Goal: Check status: Check status

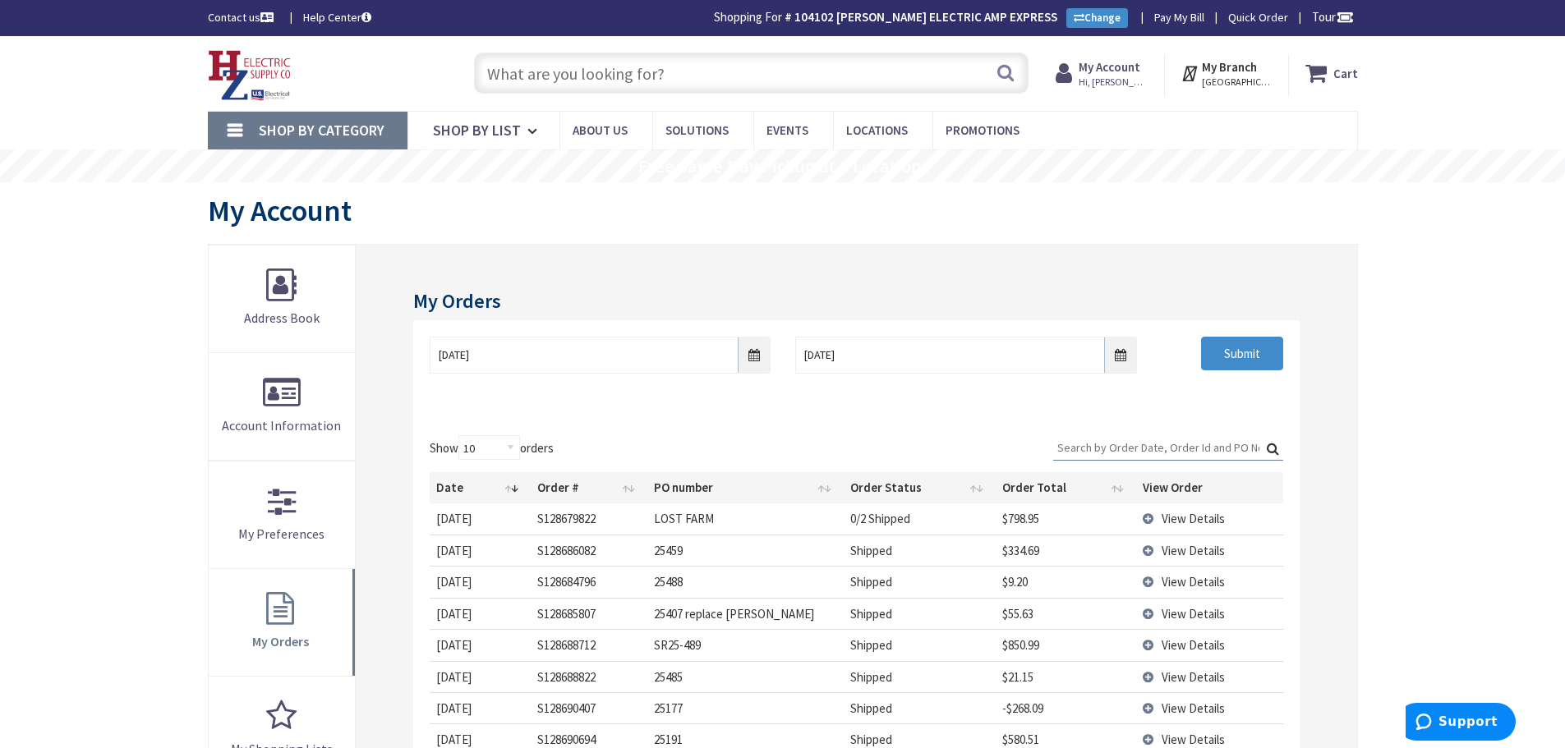
click at [609, 78] on input "text" at bounding box center [751, 73] width 555 height 41
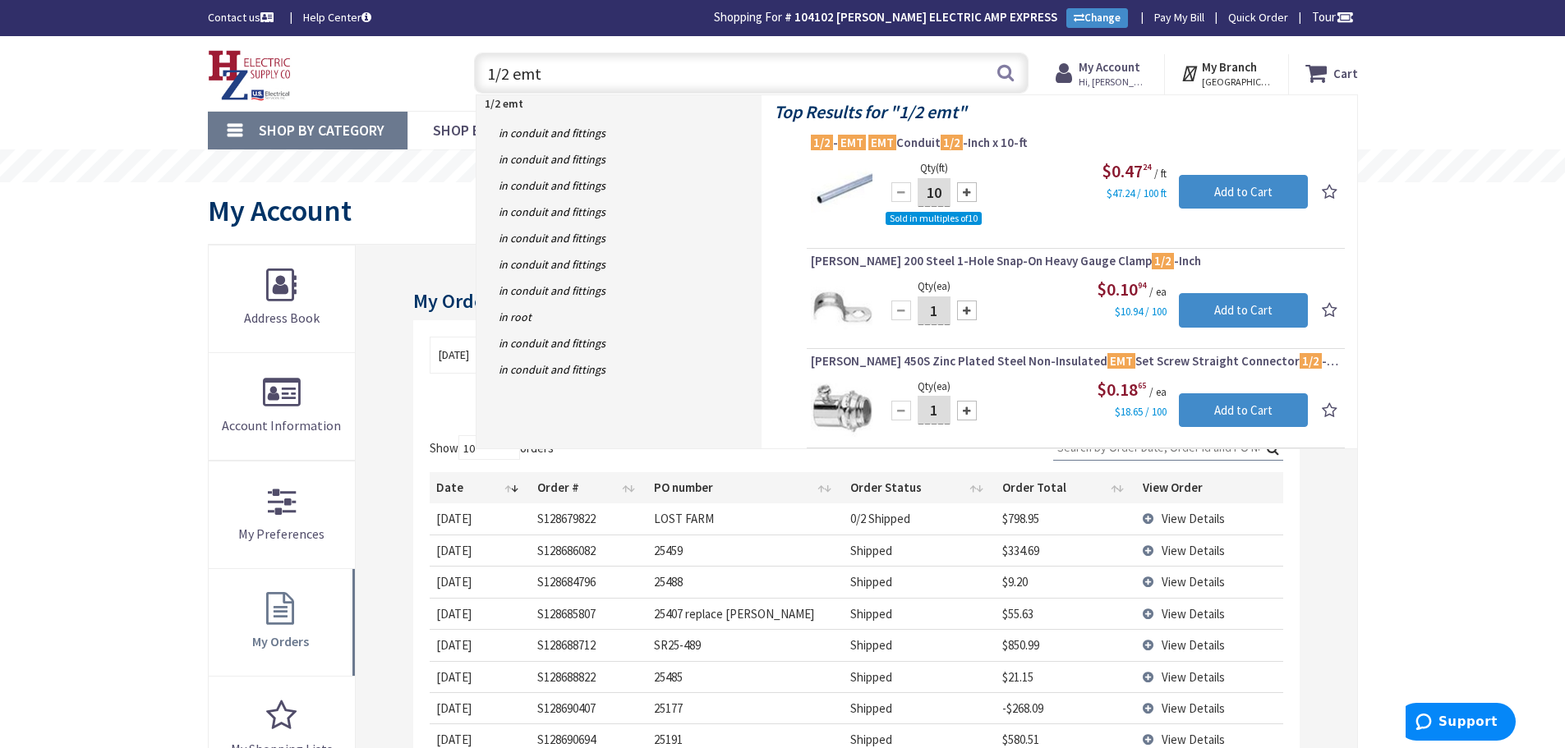
type input "1/2 emt"
click at [111, 417] on div "Skip to Content Toggle Nav 1/2 emt 1/2 emt Search Cart My Cart Close" at bounding box center [782, 691] width 1565 height 1311
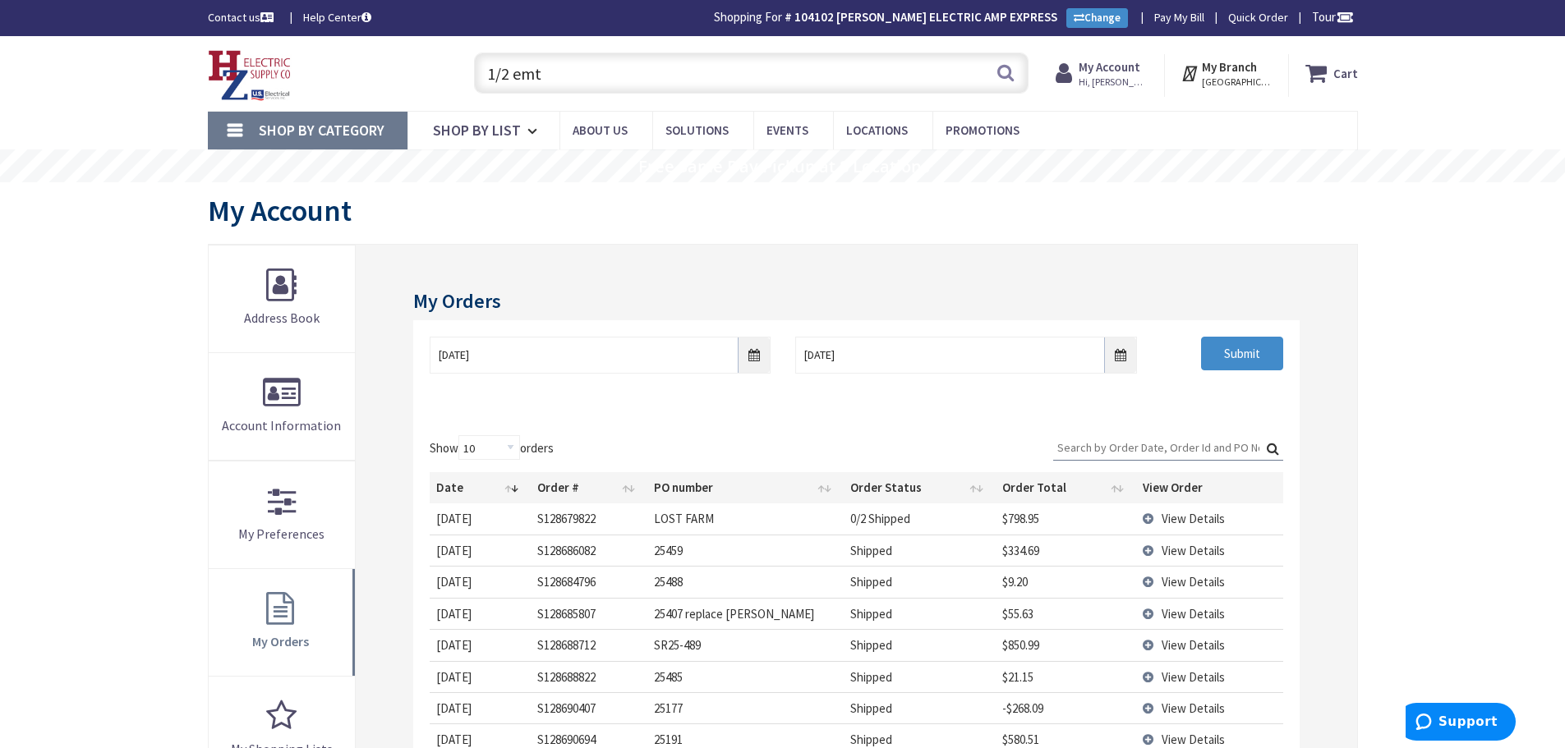
click at [1109, 65] on strong "My Account" at bounding box center [1110, 67] width 62 height 16
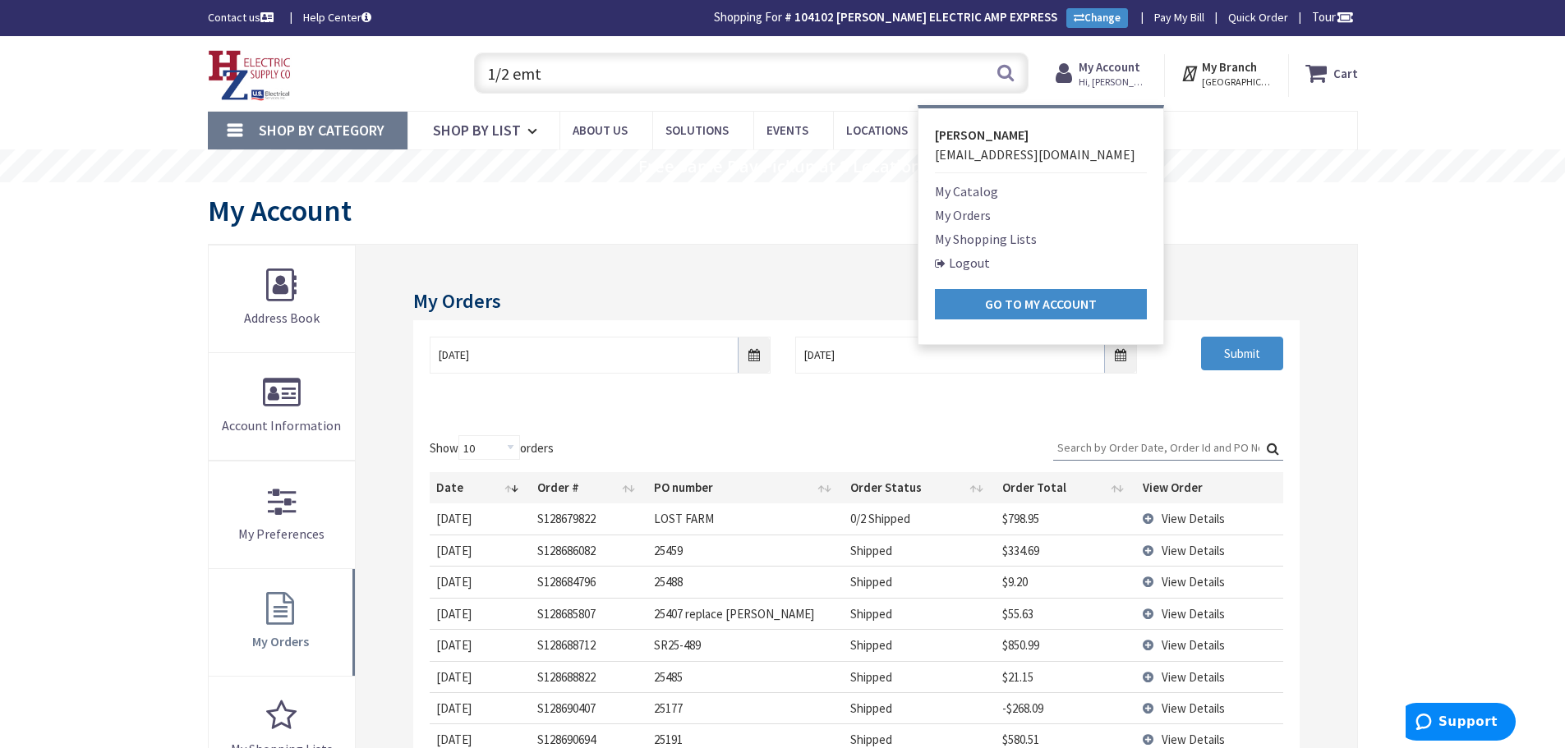
click at [971, 215] on link "My Orders" at bounding box center [963, 215] width 56 height 20
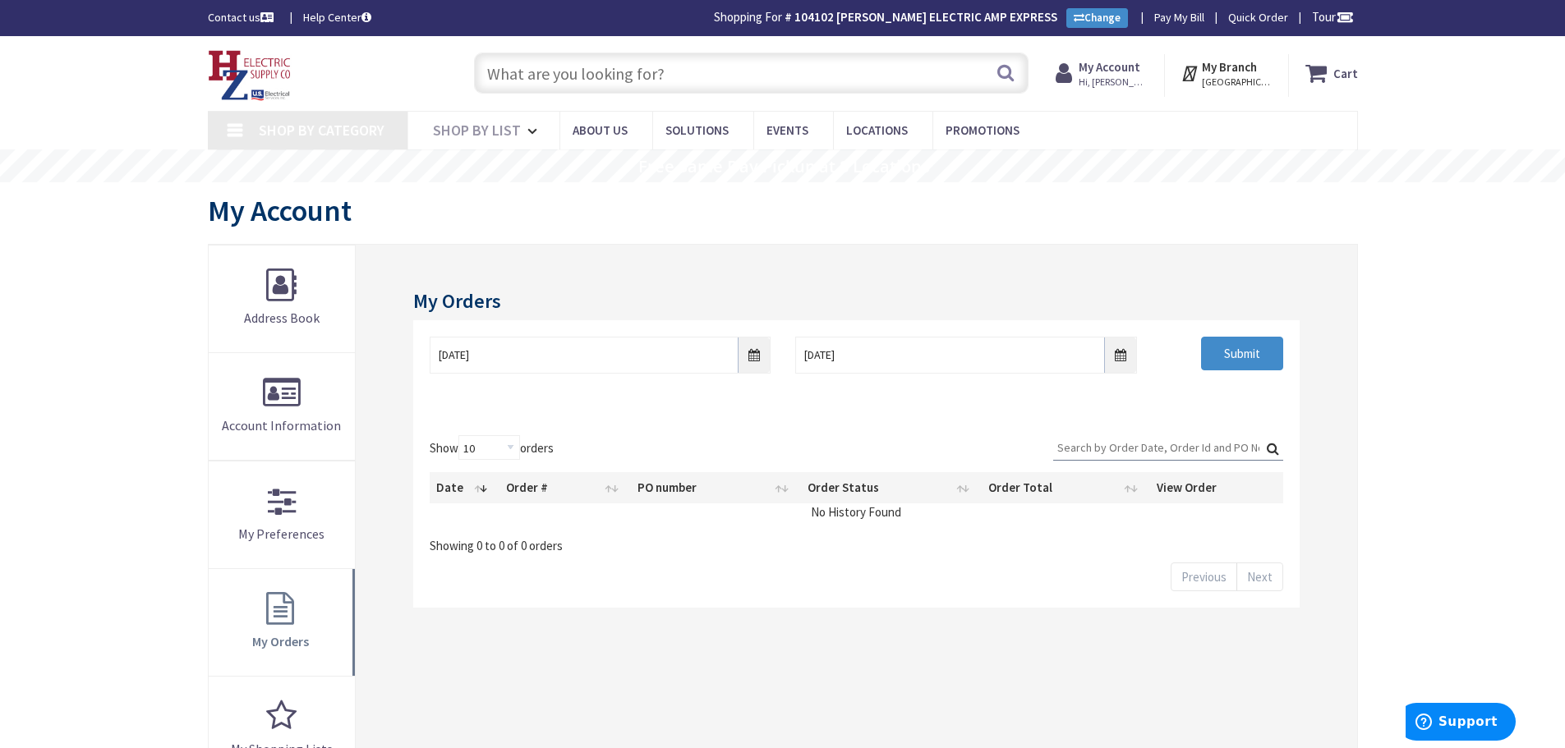
click at [748, 567] on div "My Orders 8/28/2025 9/4/2025 Submit Show 10 25 50 100 orders Search: Date Order…" at bounding box center [856, 622] width 1001 height 754
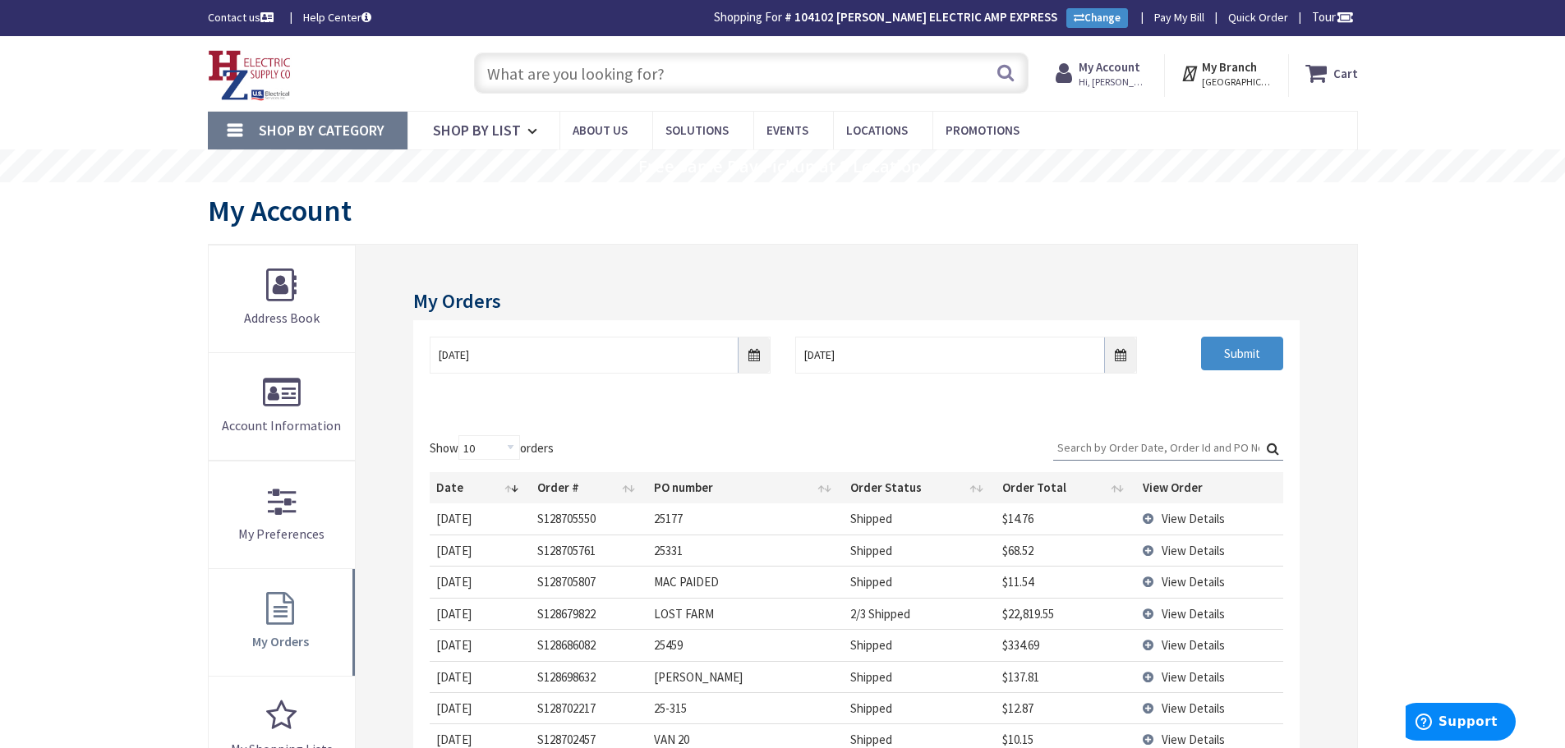
type input "Piper Farm, [STREET_ADDRESS]"
click at [63, 305] on div "Skip to Content Toggle Nav Search Cart My Cart Close" at bounding box center [782, 691] width 1565 height 1311
drag, startPoint x: 1090, startPoint y: 450, endPoint x: 1564, endPoint y: 502, distance: 476.9
click at [1098, 449] on input "Search:" at bounding box center [1168, 447] width 230 height 25
click at [1146, 587] on td "View Details" at bounding box center [1209, 581] width 146 height 31
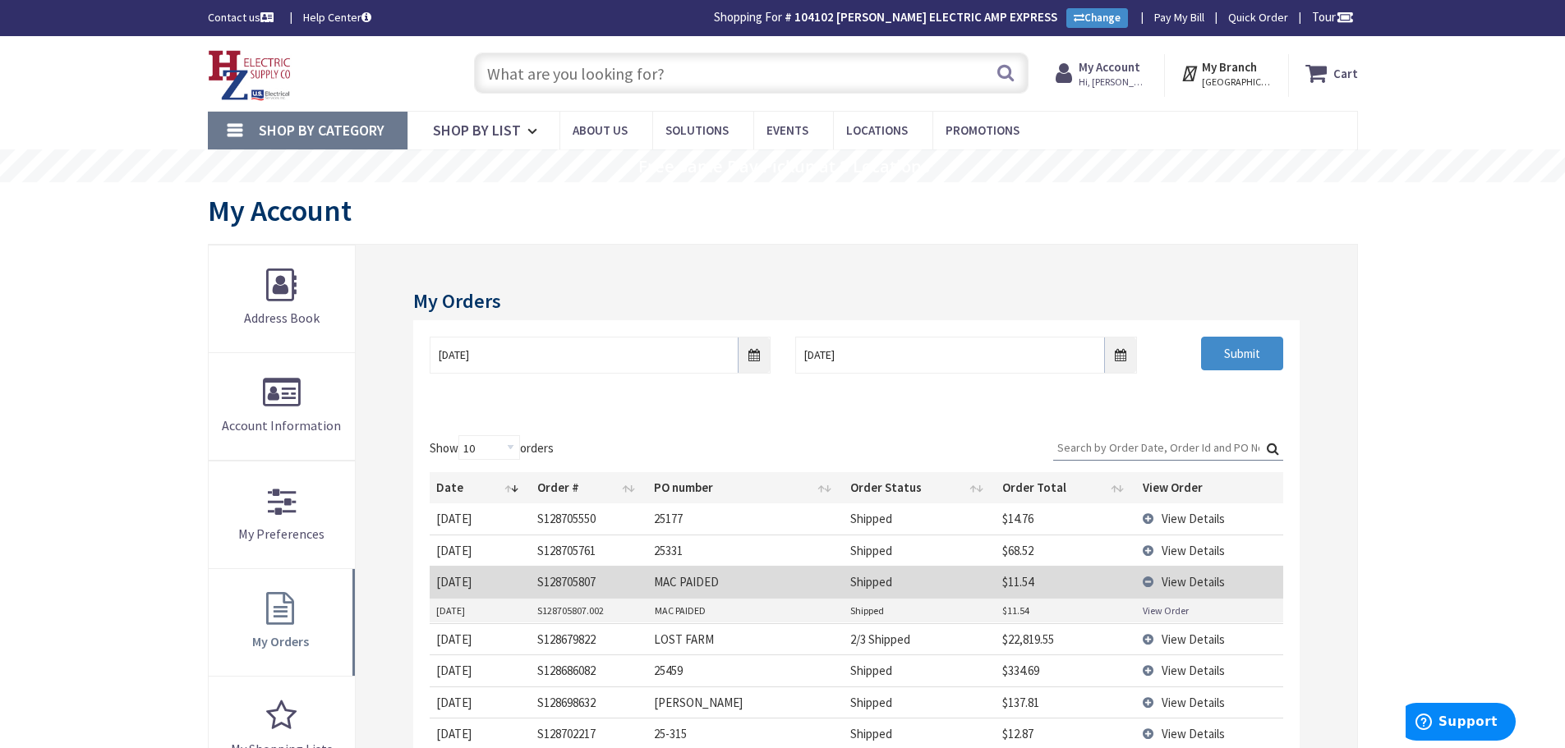
click at [1153, 609] on link "View Order" at bounding box center [1166, 611] width 46 height 14
click at [1144, 583] on td "View Details" at bounding box center [1209, 581] width 146 height 31
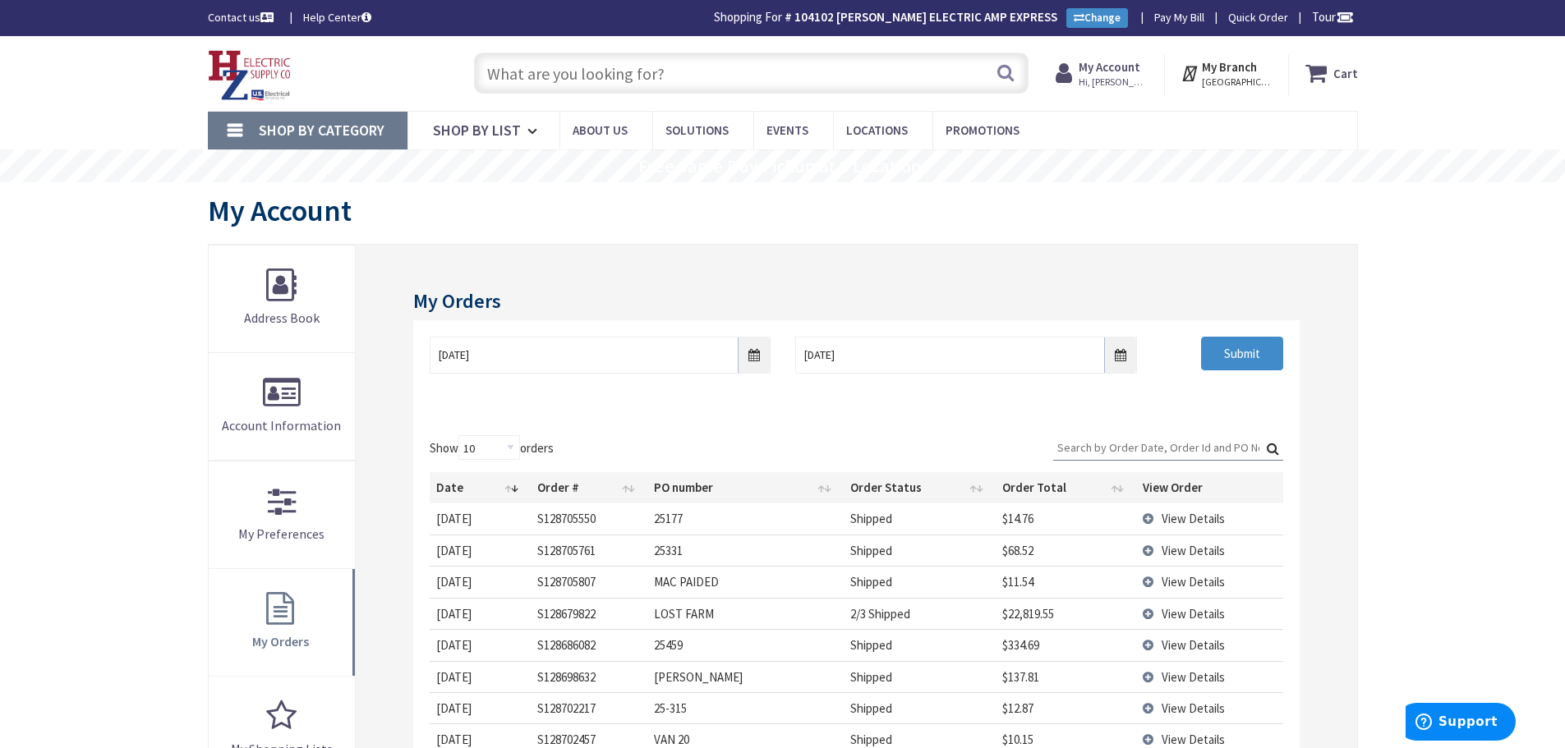
click at [1146, 611] on td "View Details" at bounding box center [1209, 613] width 146 height 31
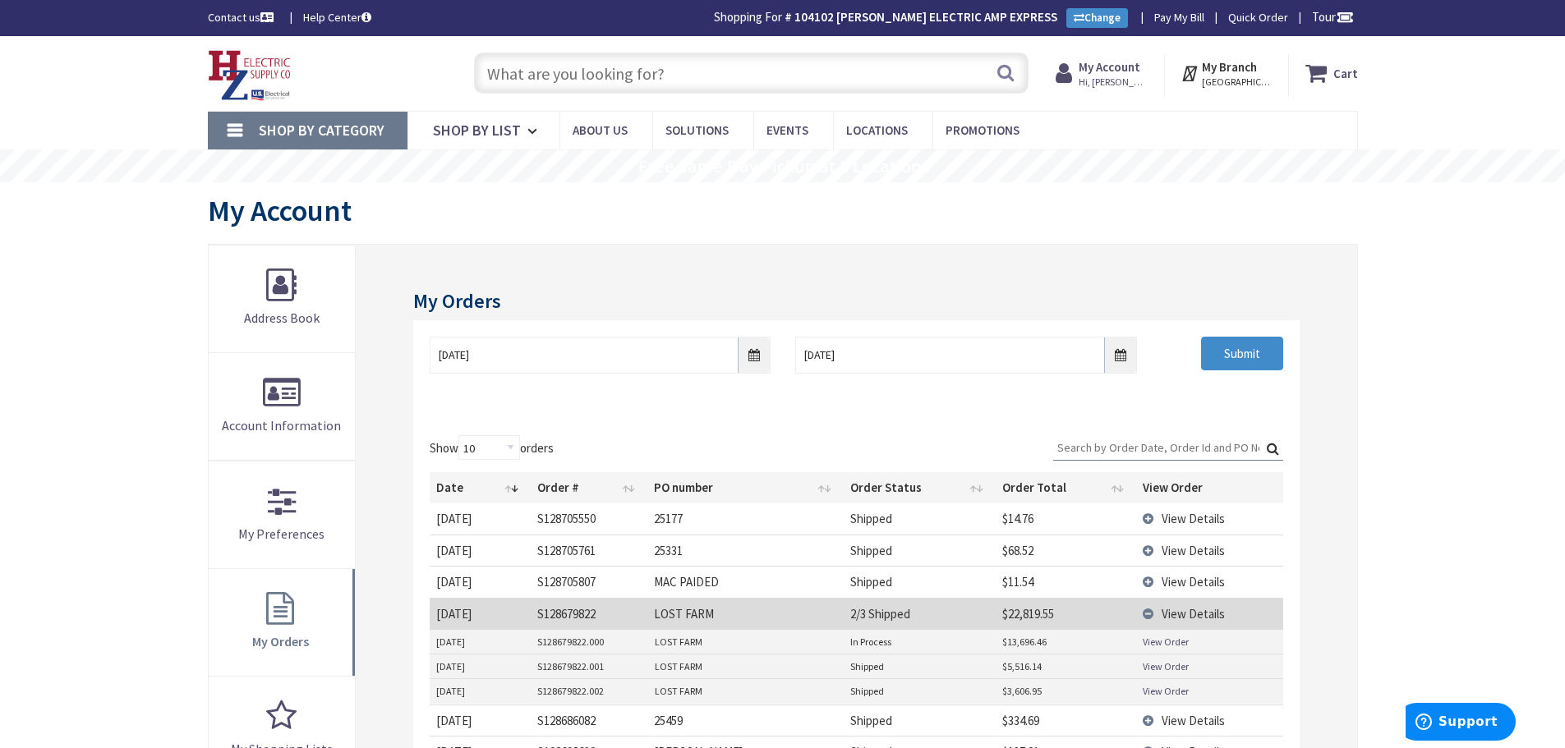
click at [1161, 642] on link "View Order" at bounding box center [1166, 642] width 46 height 14
click at [1158, 666] on link "View Order" at bounding box center [1166, 667] width 46 height 14
click at [1158, 690] on link "View Order" at bounding box center [1166, 691] width 46 height 14
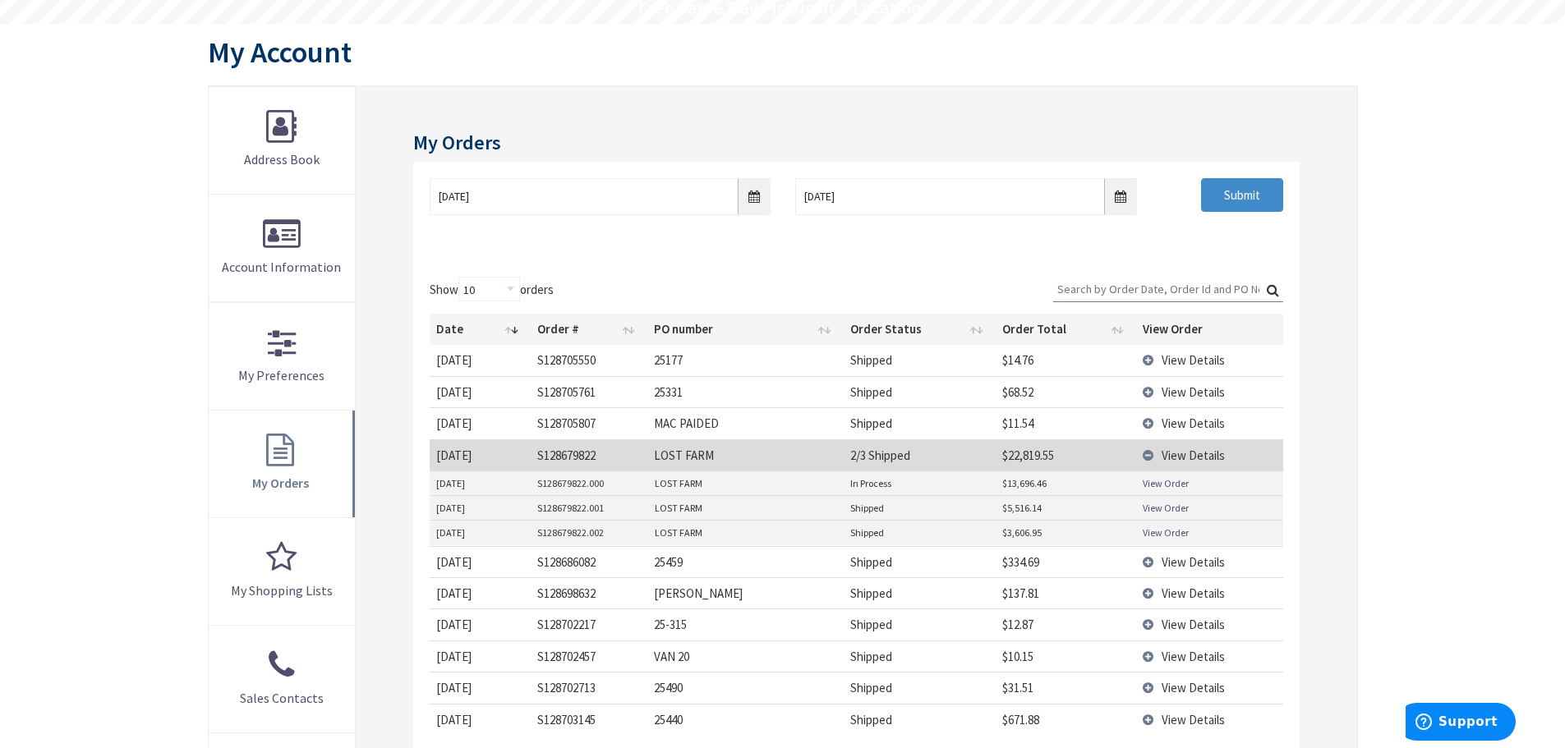
scroll to position [164, 0]
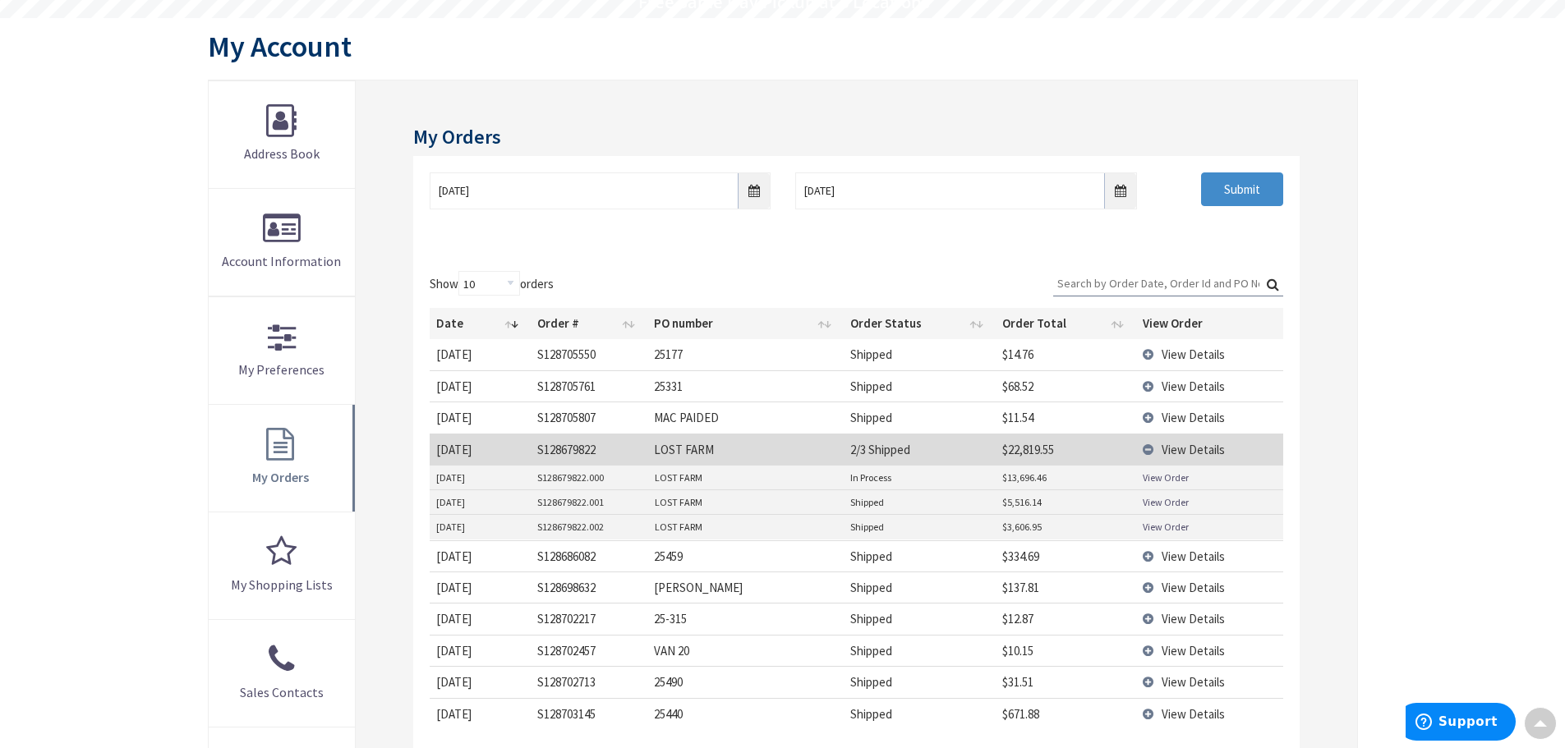
click at [1148, 451] on td "View Details" at bounding box center [1209, 449] width 146 height 31
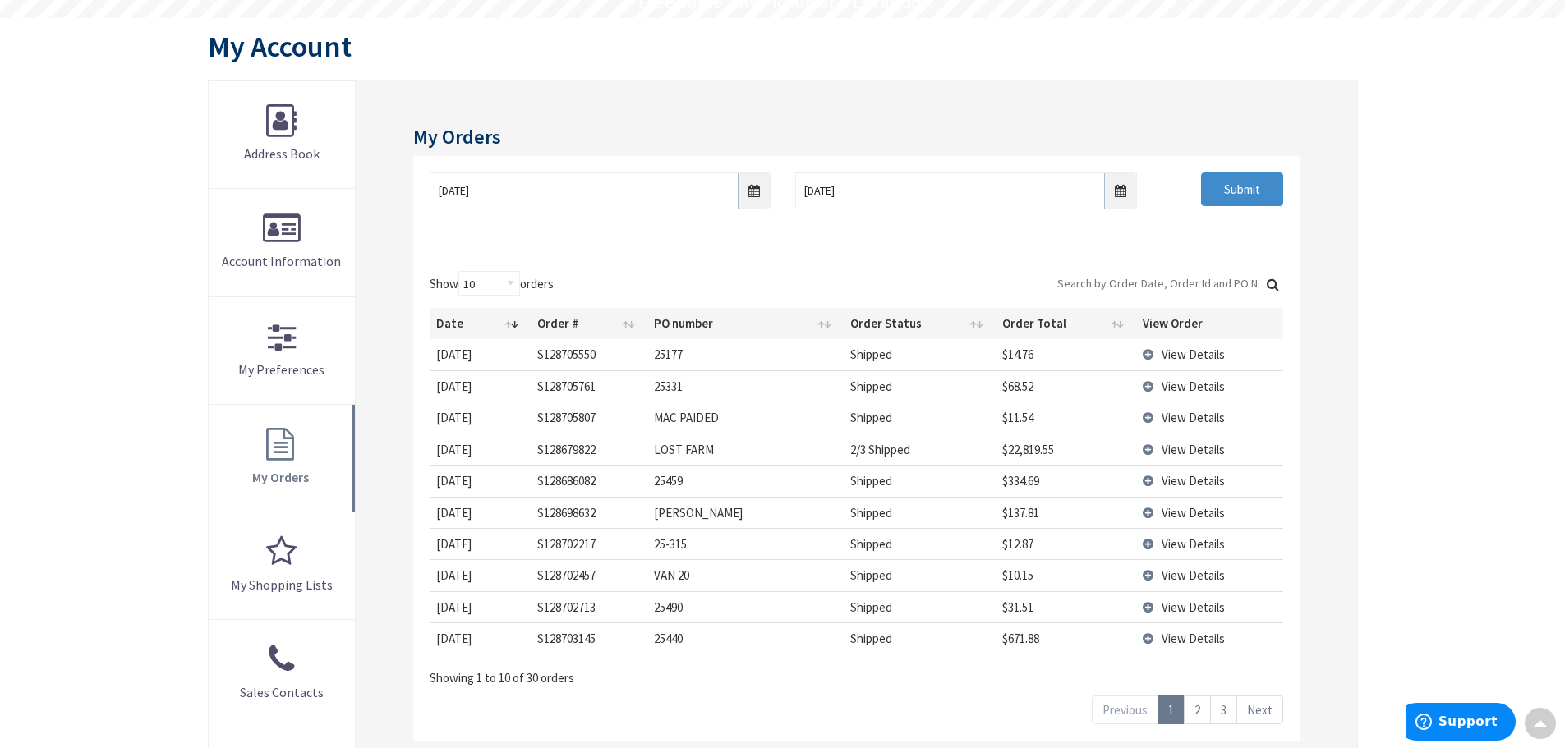
click at [1148, 511] on td "View Details" at bounding box center [1209, 512] width 146 height 31
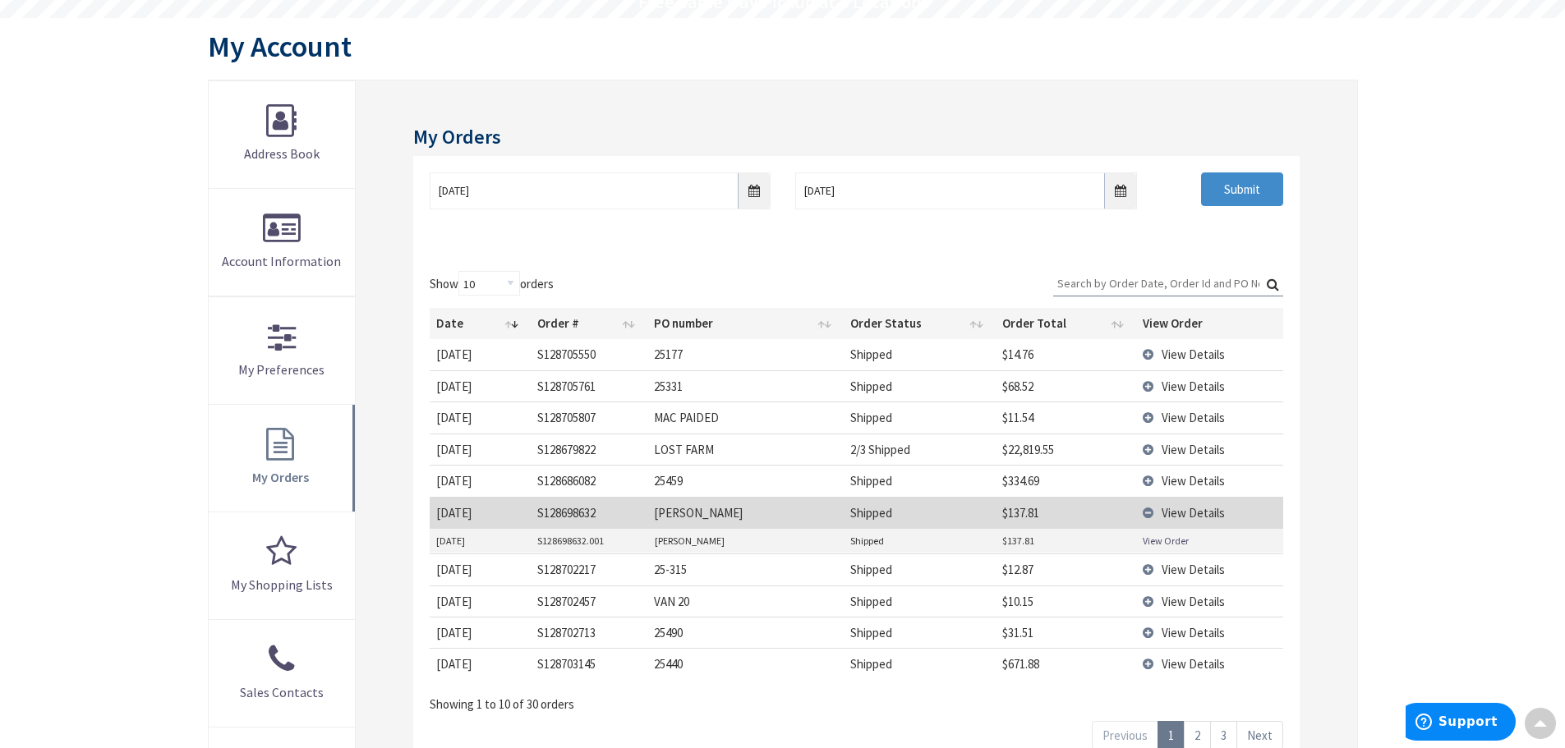
click at [1152, 543] on link "View Order" at bounding box center [1166, 541] width 46 height 14
click at [1154, 509] on td "View Details" at bounding box center [1209, 512] width 146 height 31
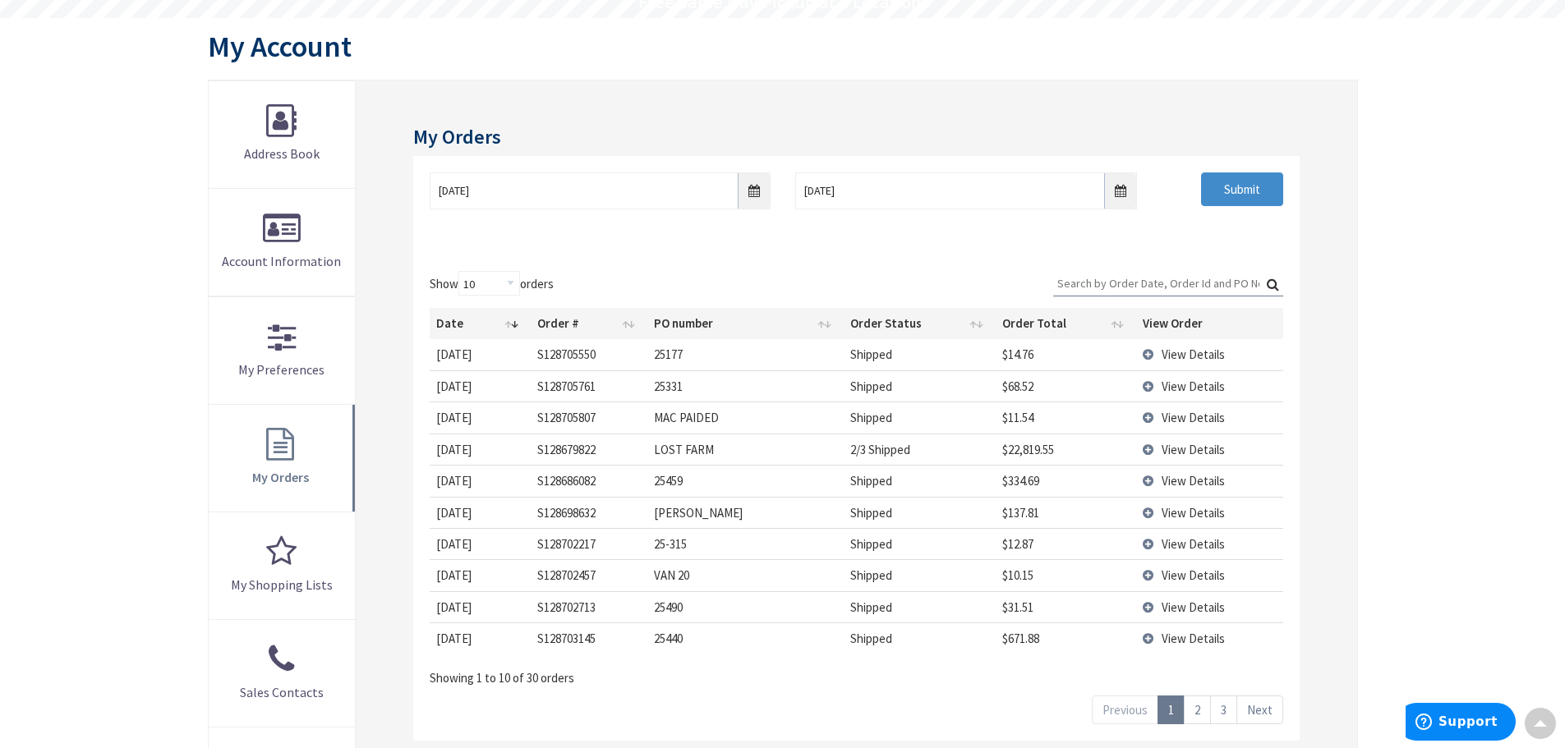
click at [1150, 575] on td "View Details" at bounding box center [1209, 575] width 146 height 31
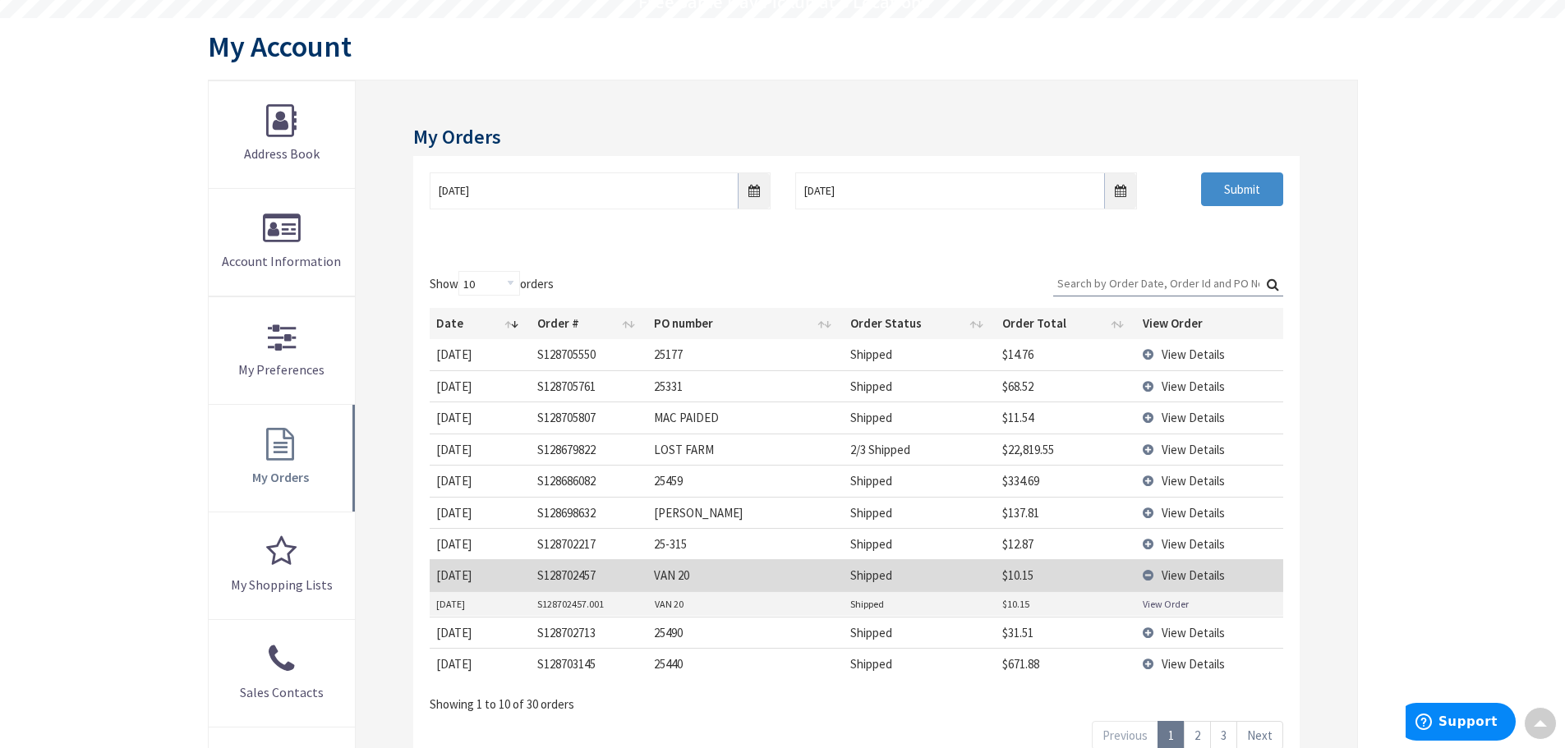
click at [1157, 601] on link "View Order" at bounding box center [1166, 604] width 46 height 14
click at [1154, 578] on td "View Details" at bounding box center [1209, 575] width 146 height 31
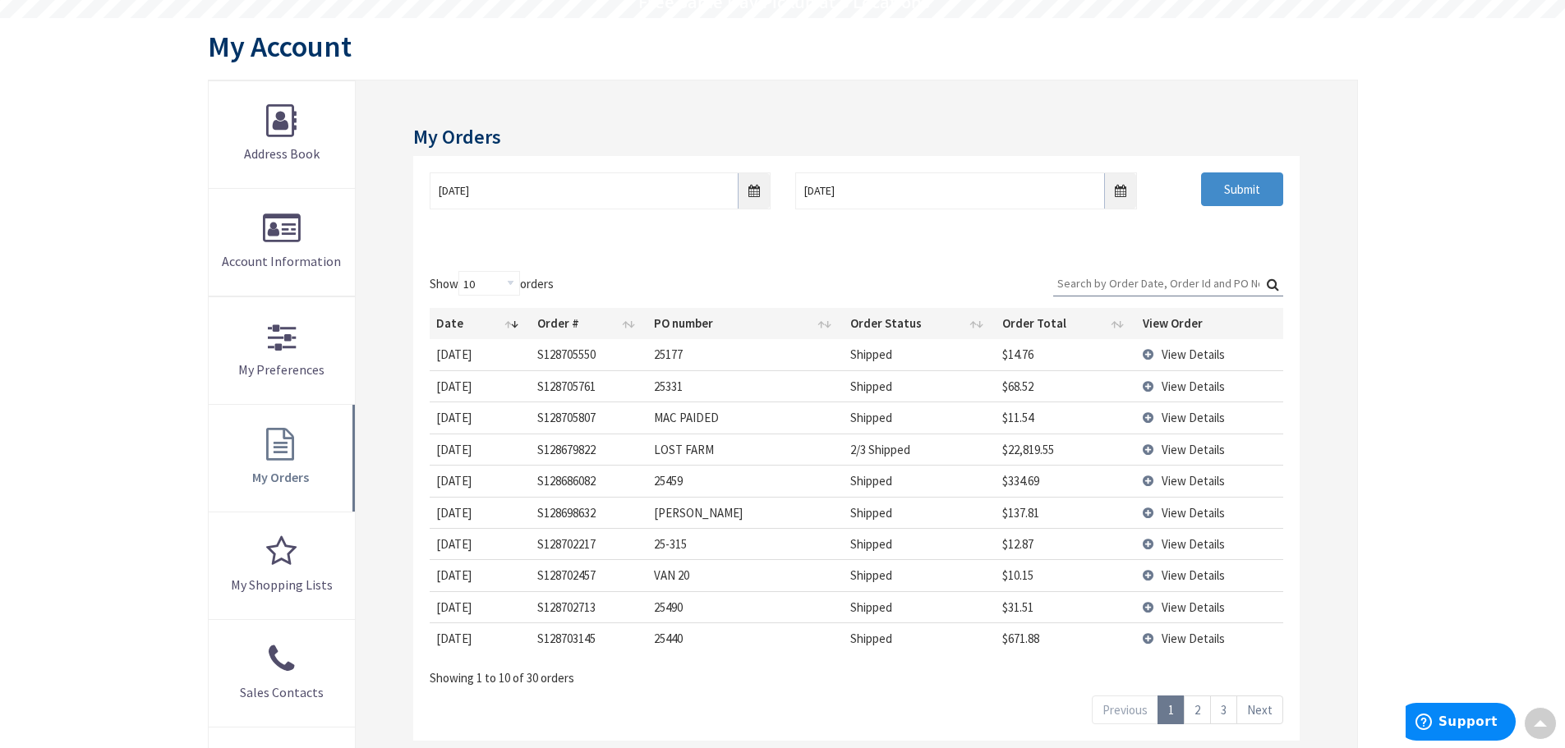
click at [1145, 642] on td "View Details" at bounding box center [1209, 638] width 146 height 31
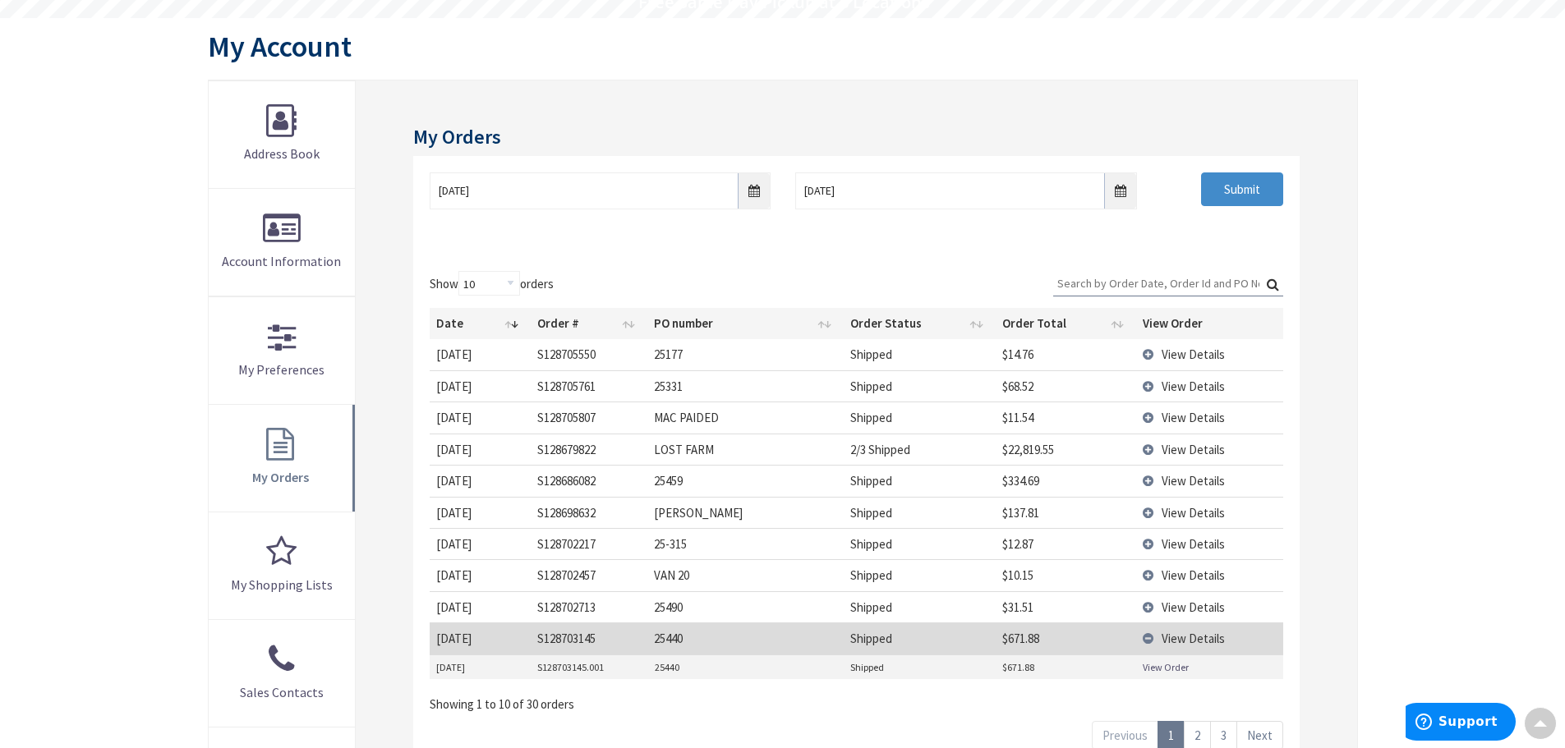
click at [1147, 666] on link "View Order" at bounding box center [1166, 668] width 46 height 14
click at [1146, 642] on td "View Details" at bounding box center [1209, 638] width 146 height 31
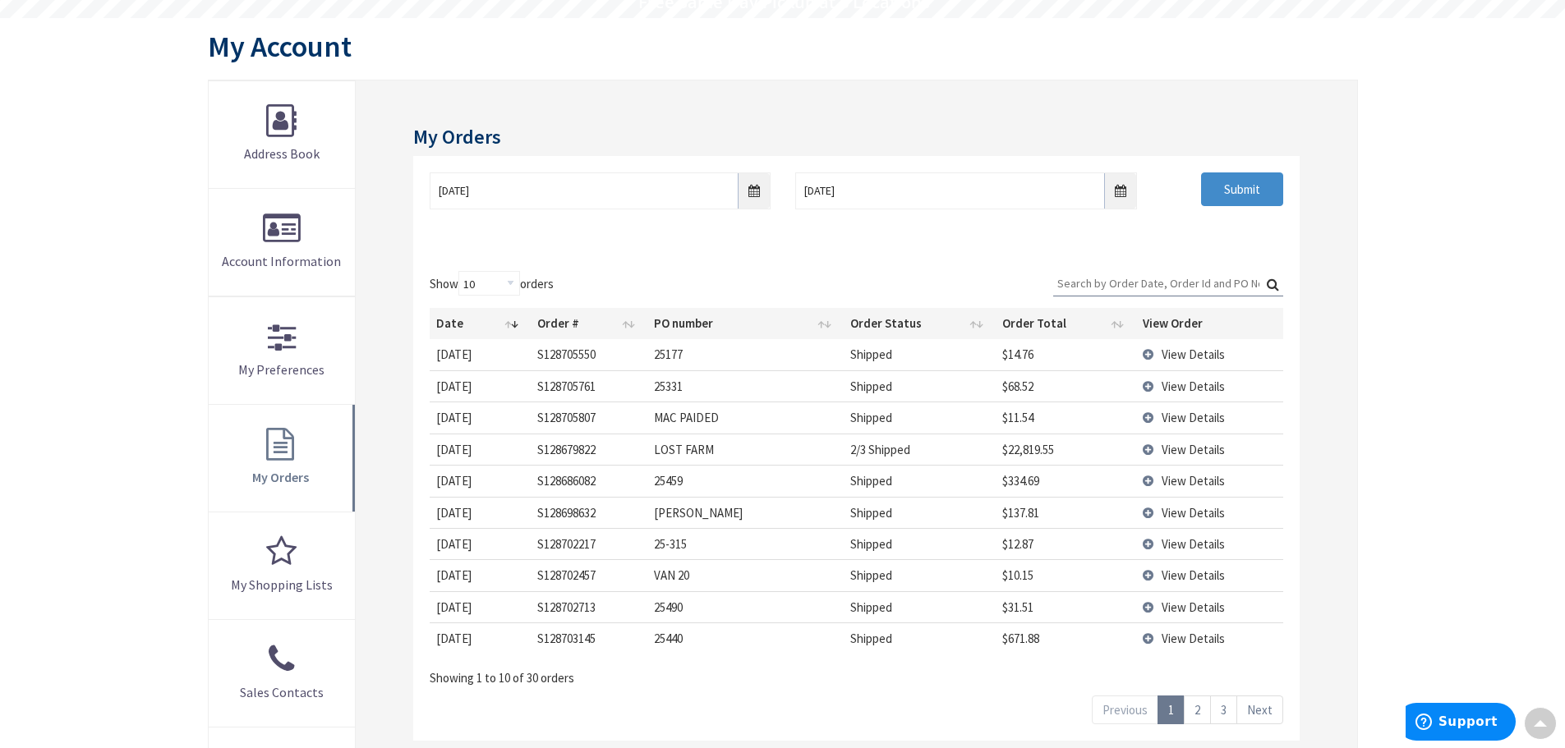
click at [1198, 711] on link "2" at bounding box center [1197, 710] width 27 height 29
click at [1177, 709] on link "1" at bounding box center [1171, 710] width 27 height 29
click at [1150, 641] on td "View Details" at bounding box center [1209, 638] width 146 height 31
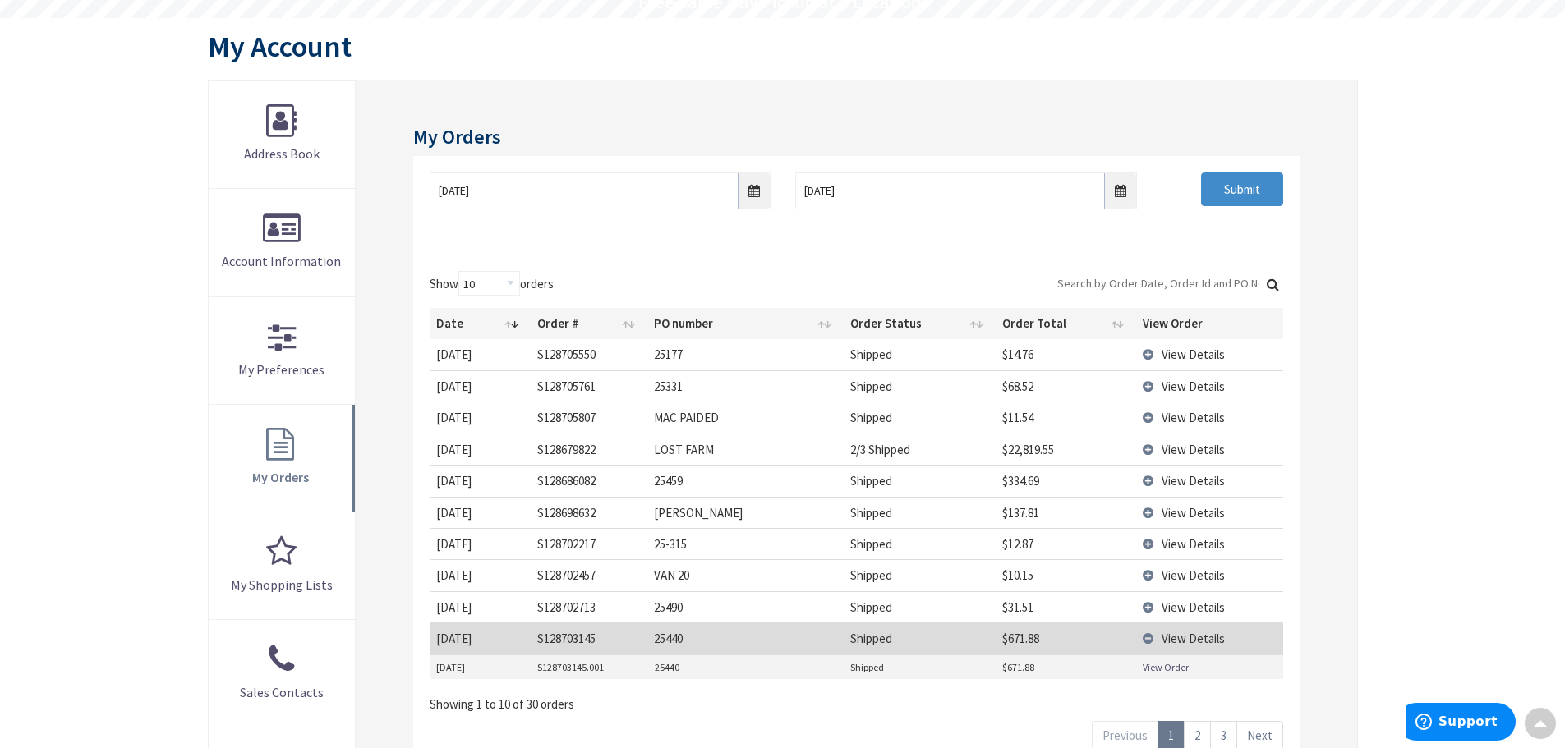
click at [1163, 667] on link "View Order" at bounding box center [1166, 668] width 46 height 14
click at [1152, 633] on td "View Details" at bounding box center [1209, 638] width 146 height 31
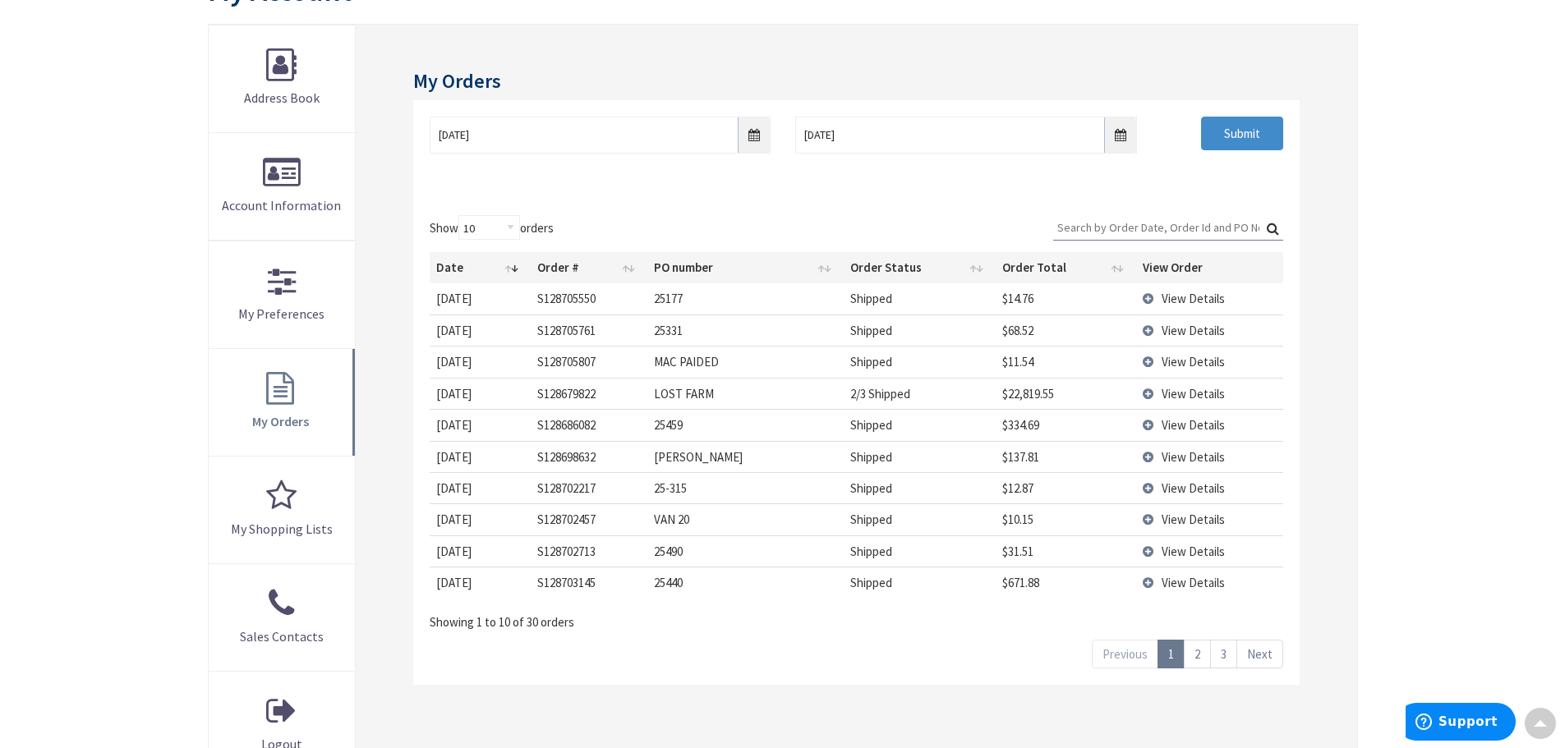
scroll to position [329, 0]
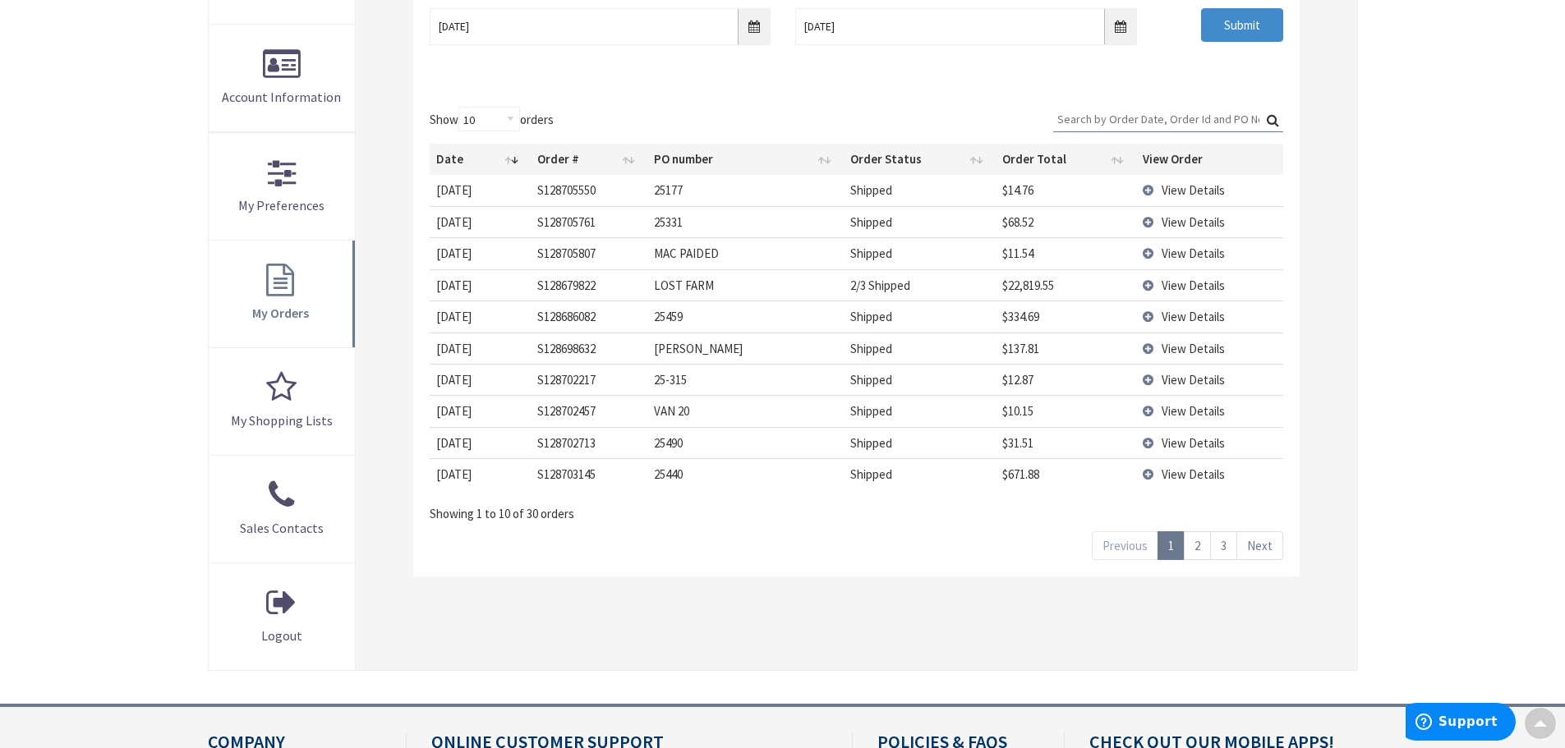
click at [1195, 550] on link "2" at bounding box center [1197, 546] width 27 height 29
click at [1145, 411] on td "View Details" at bounding box center [1209, 410] width 146 height 31
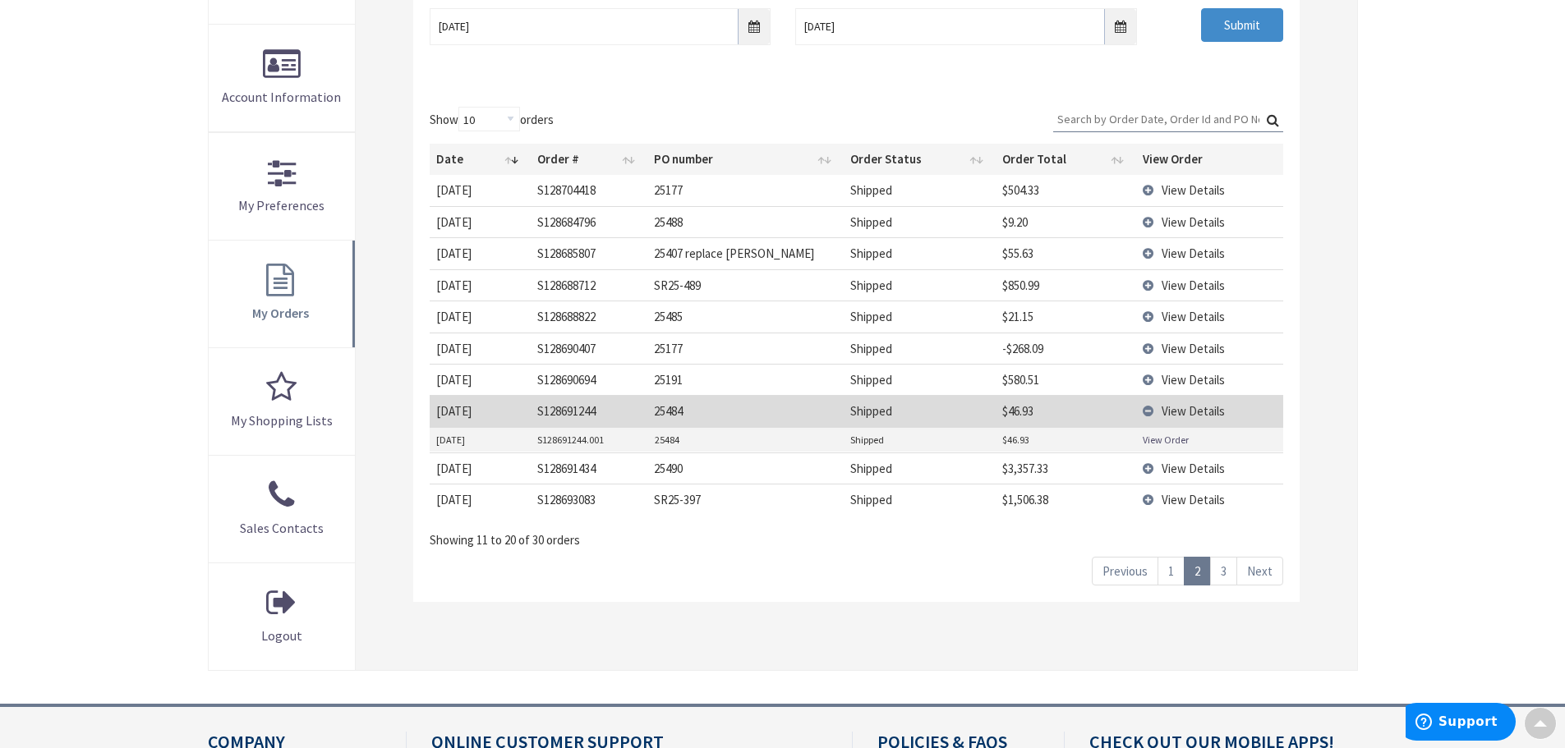
click at [1155, 438] on link "View Order" at bounding box center [1166, 440] width 46 height 14
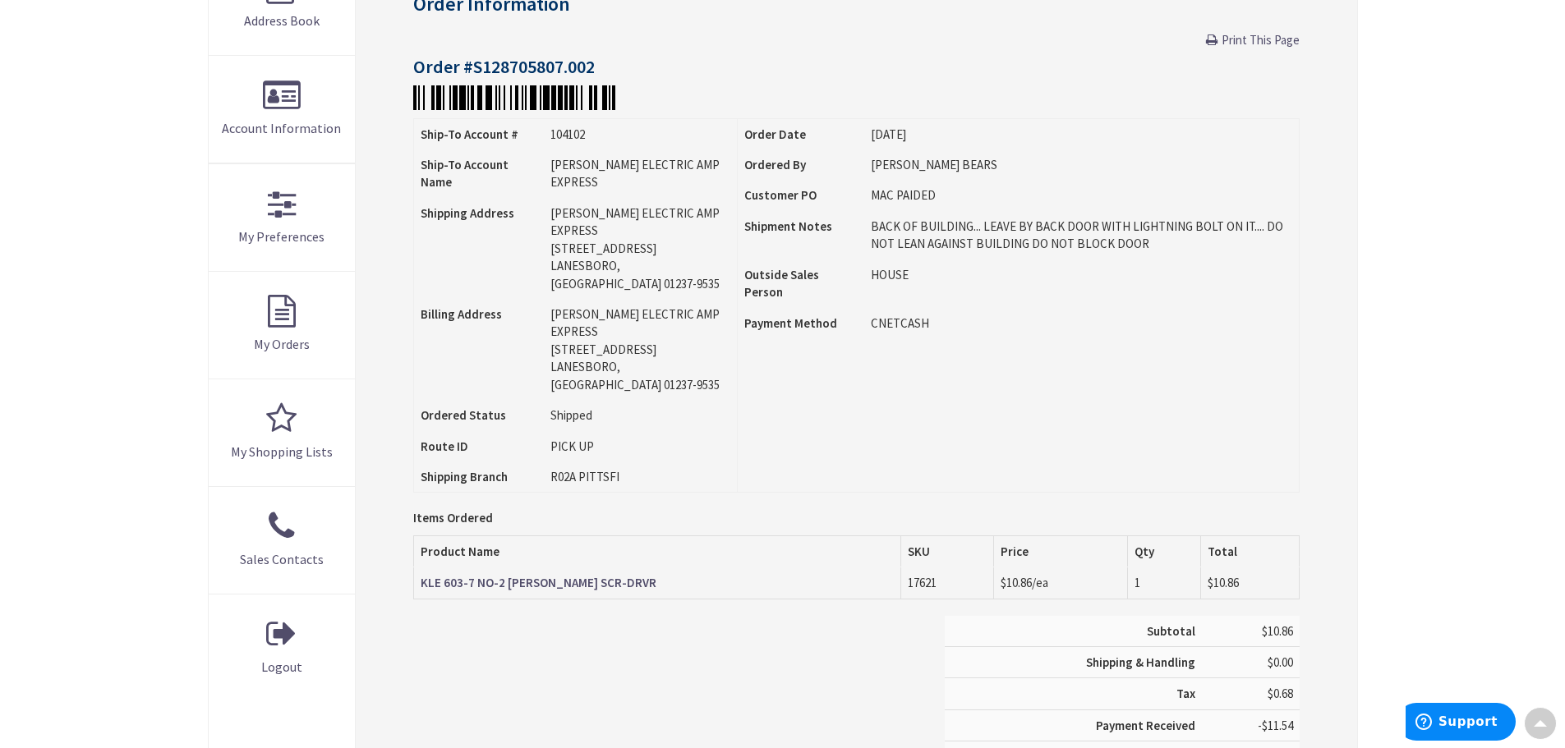
scroll to position [82, 0]
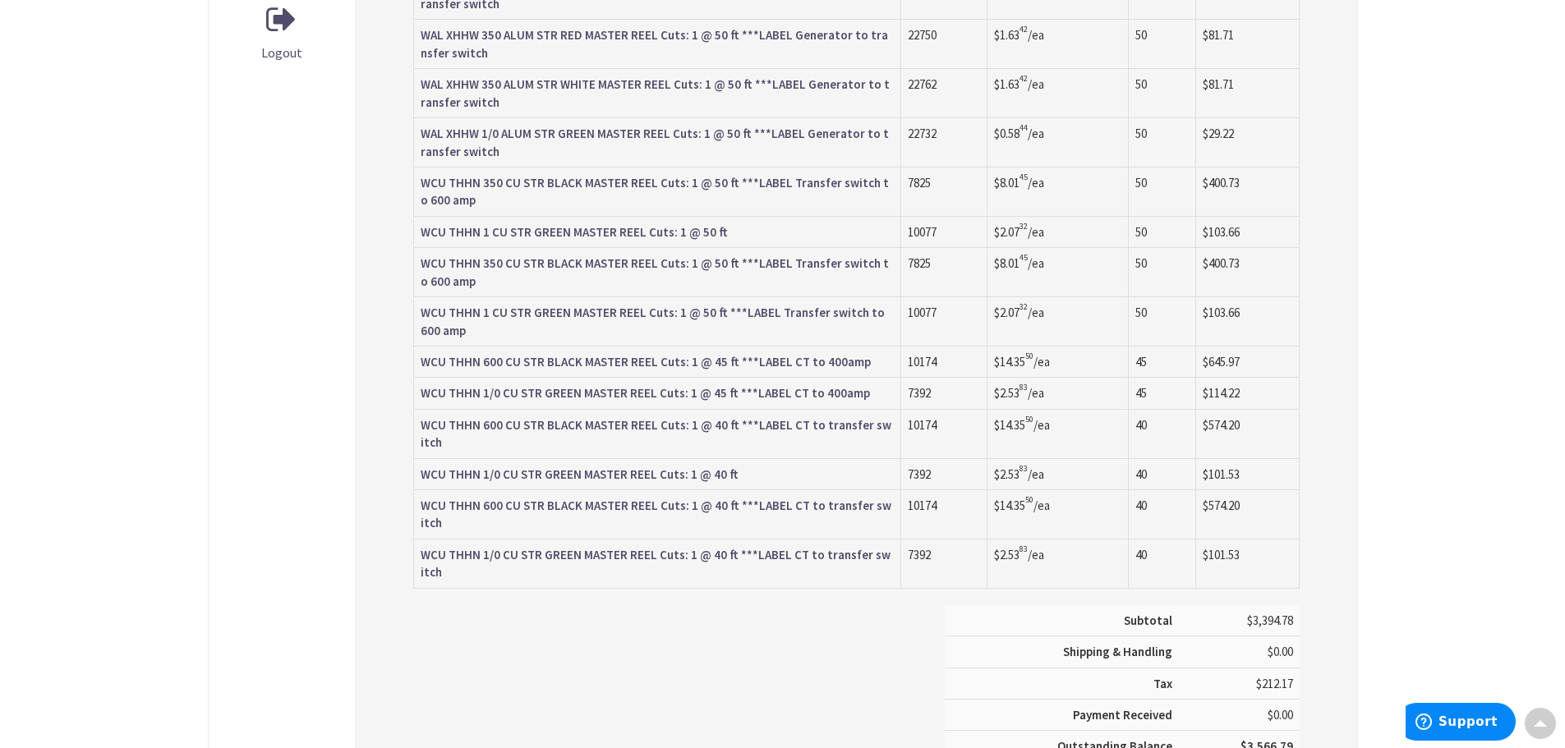
scroll to position [742, 0]
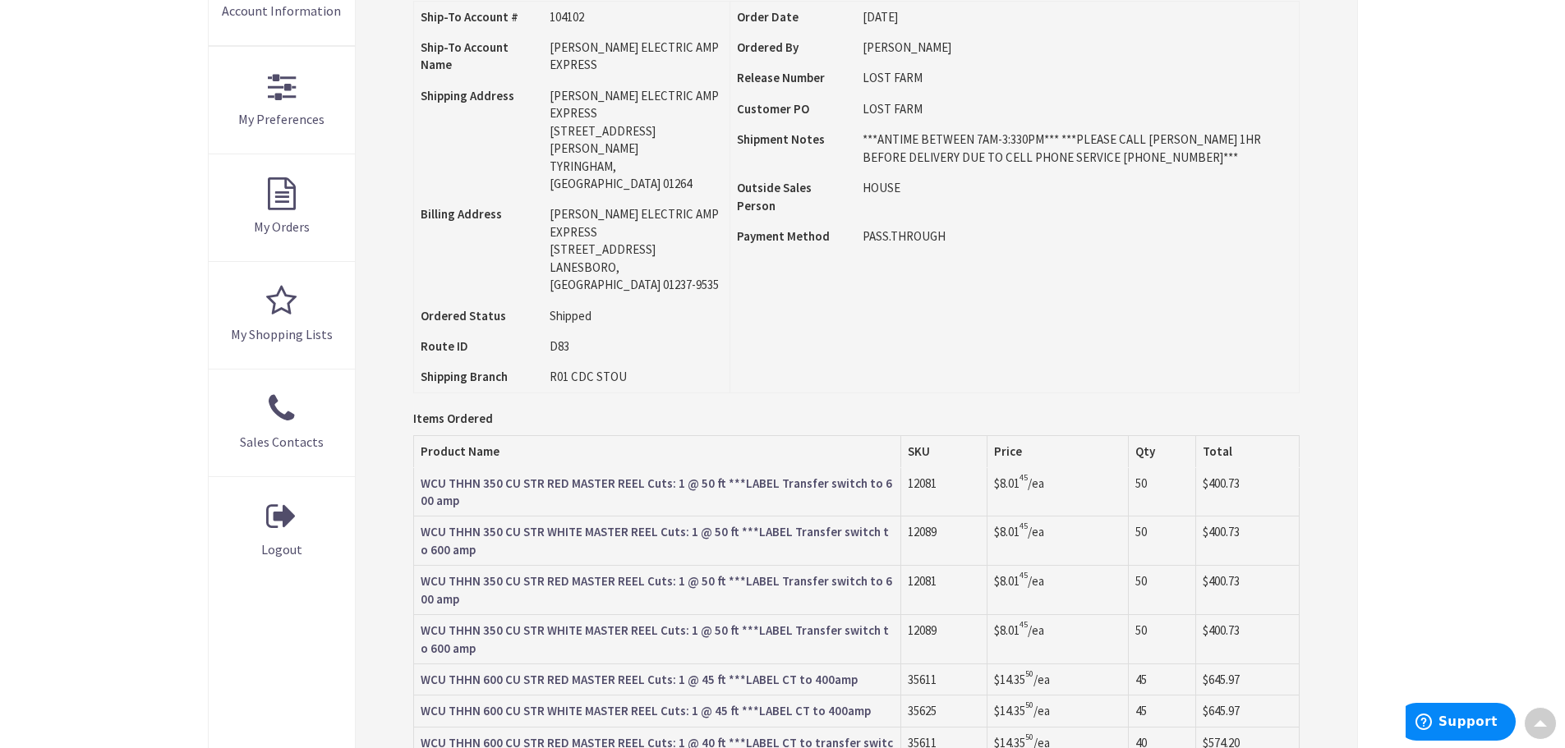
scroll to position [329, 0]
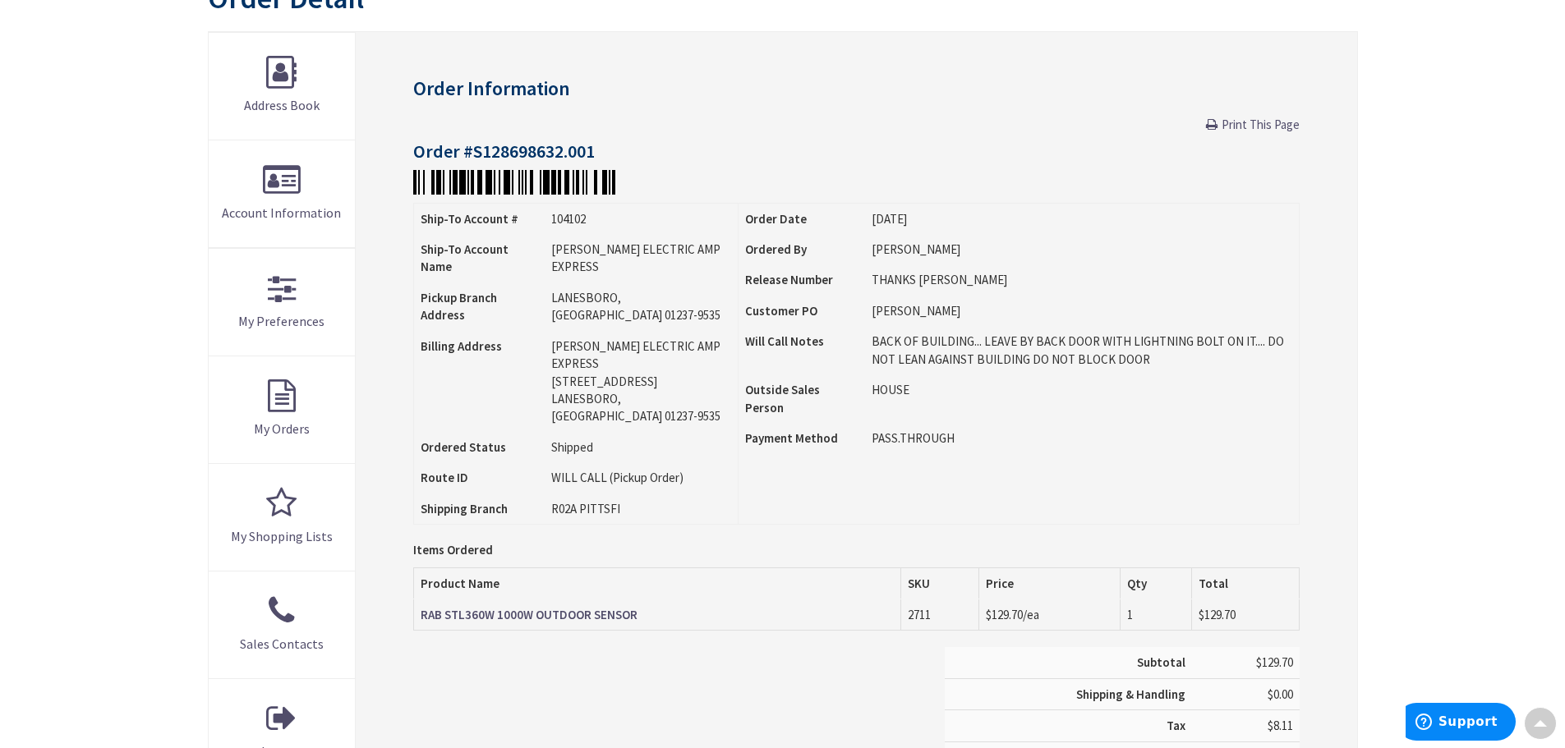
scroll to position [2, 0]
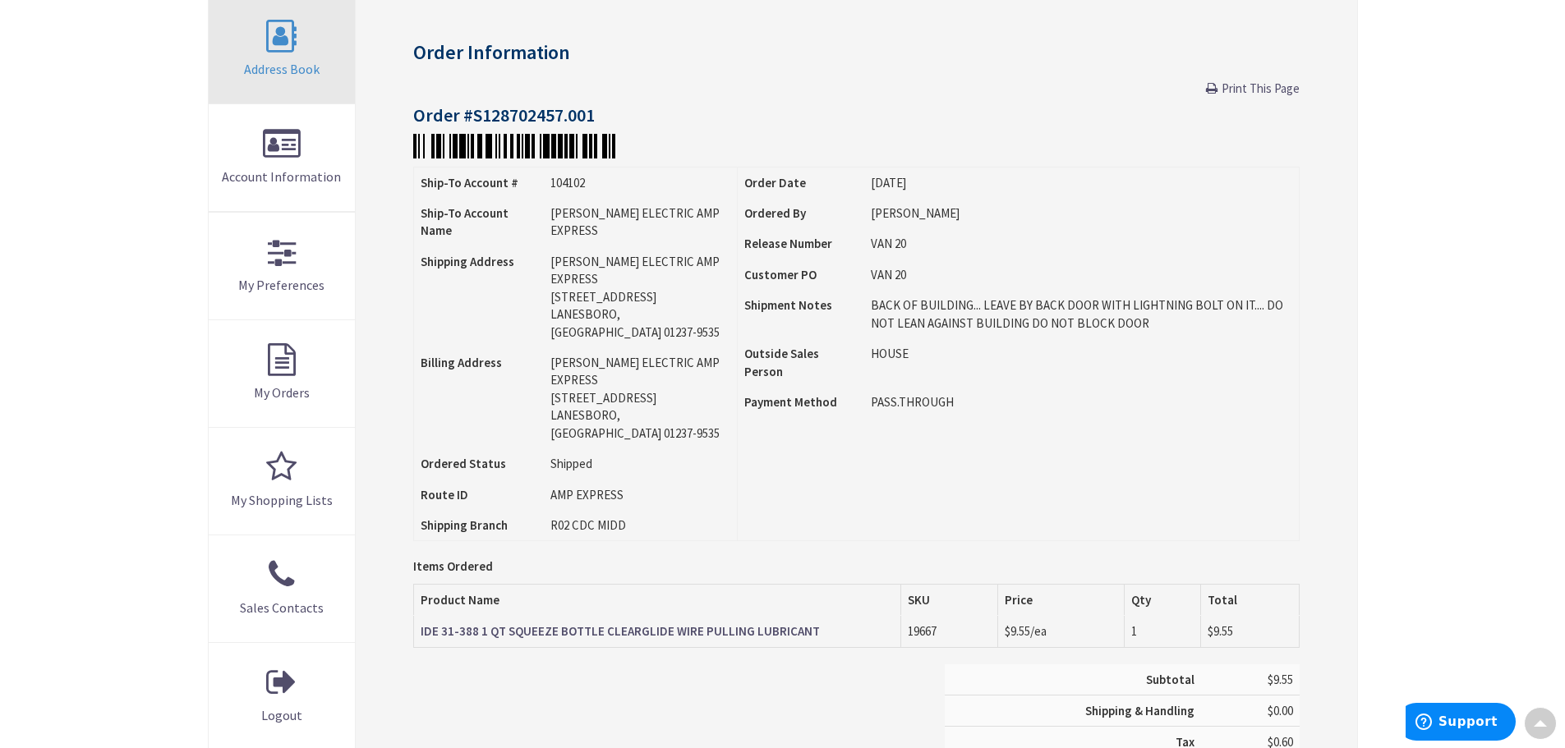
scroll to position [249, 0]
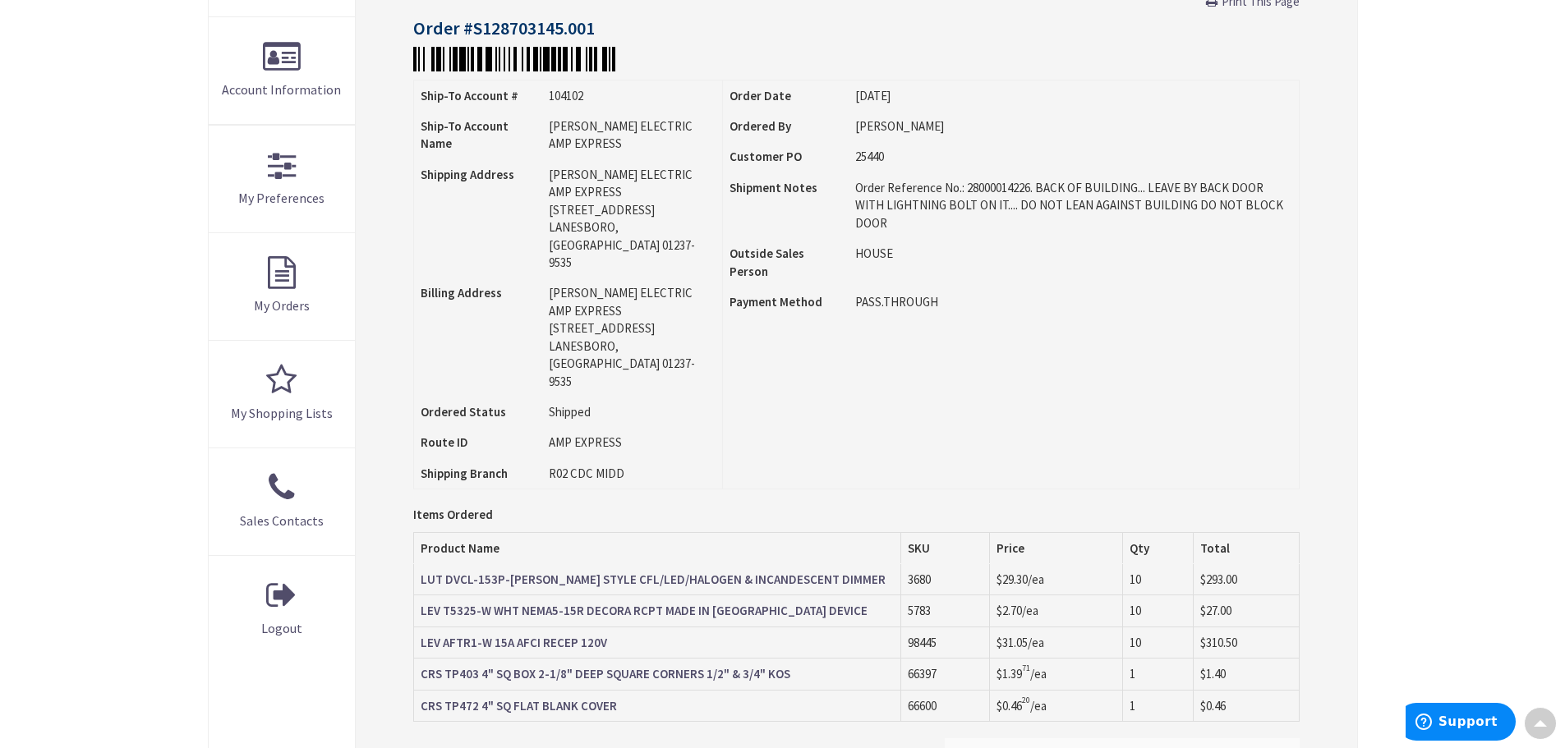
scroll to position [85, 0]
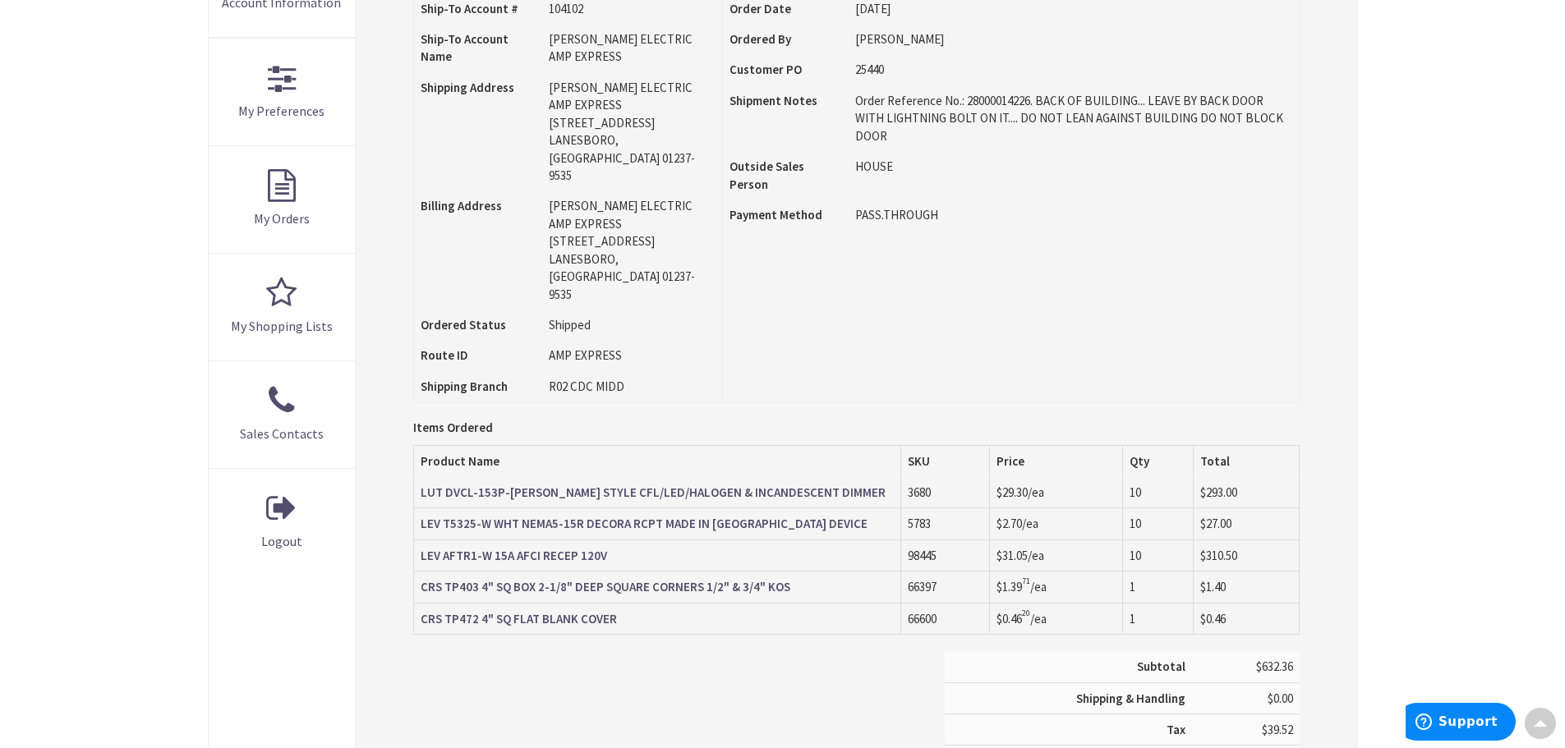
scroll to position [401, 0]
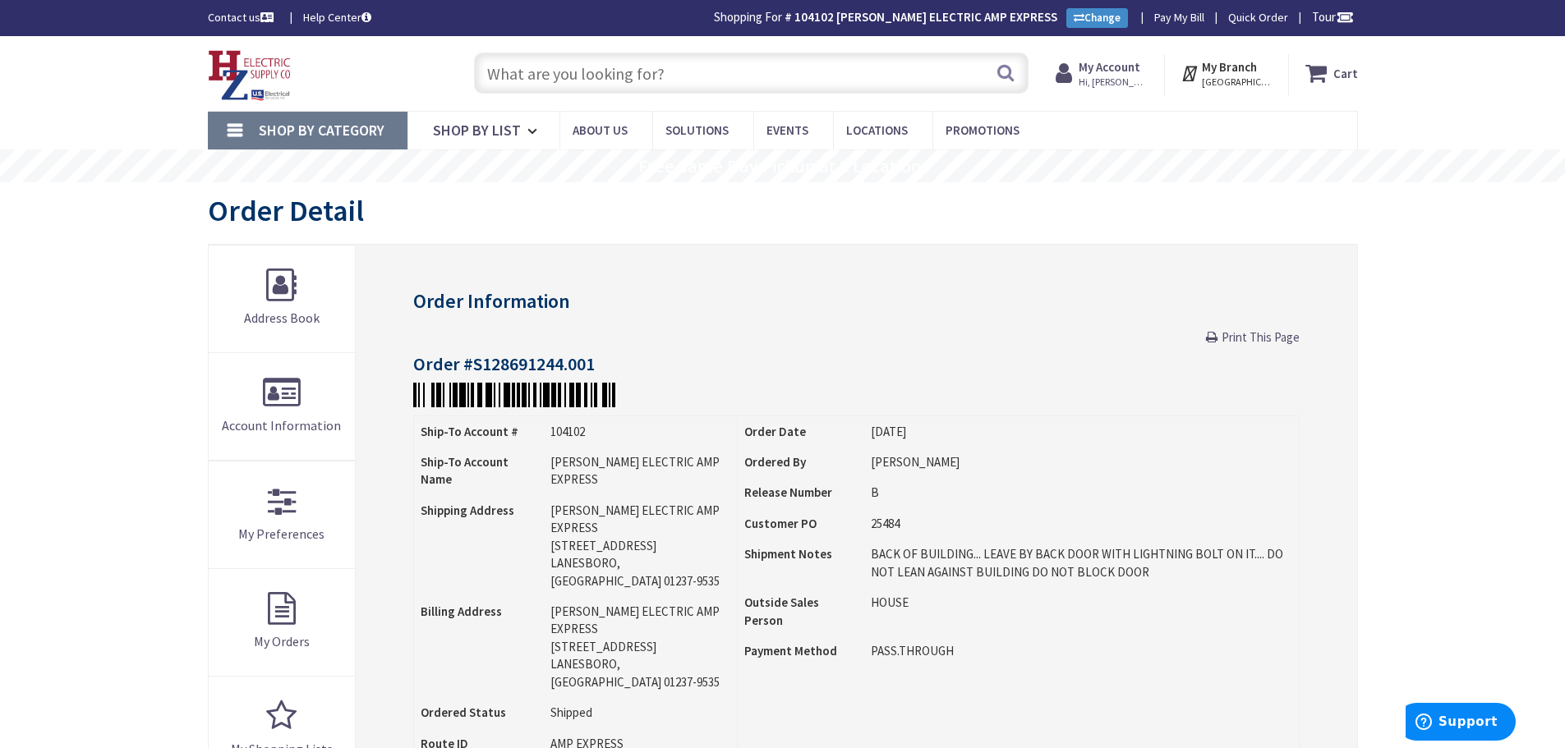
drag, startPoint x: 539, startPoint y: 78, endPoint x: 1119, endPoint y: 219, distance: 597.0
click at [539, 78] on input "text" at bounding box center [751, 73] width 555 height 41
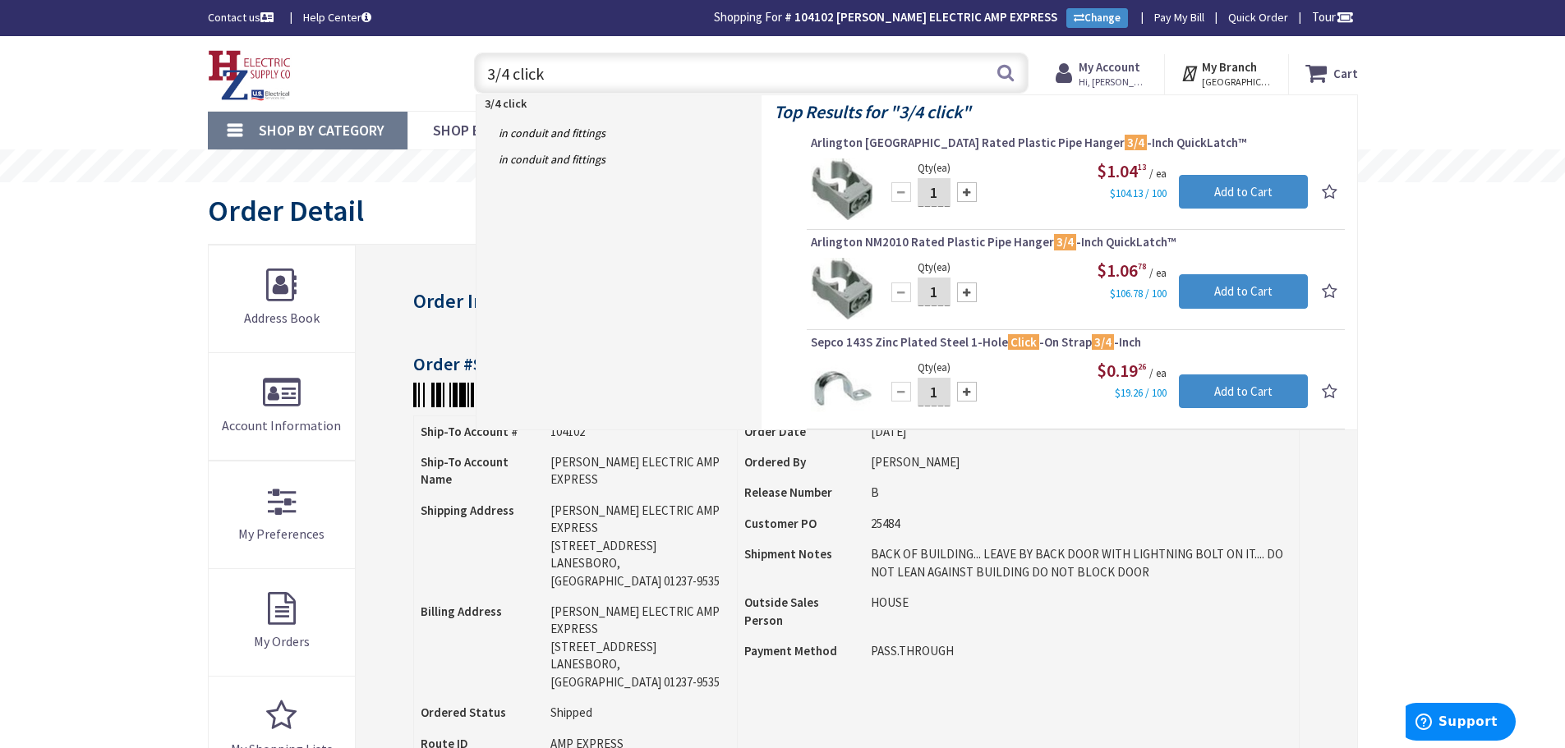
drag, startPoint x: 554, startPoint y: 71, endPoint x: 577, endPoint y: 71, distance: 23.0
click at [554, 71] on input "3/4 click" at bounding box center [751, 73] width 555 height 41
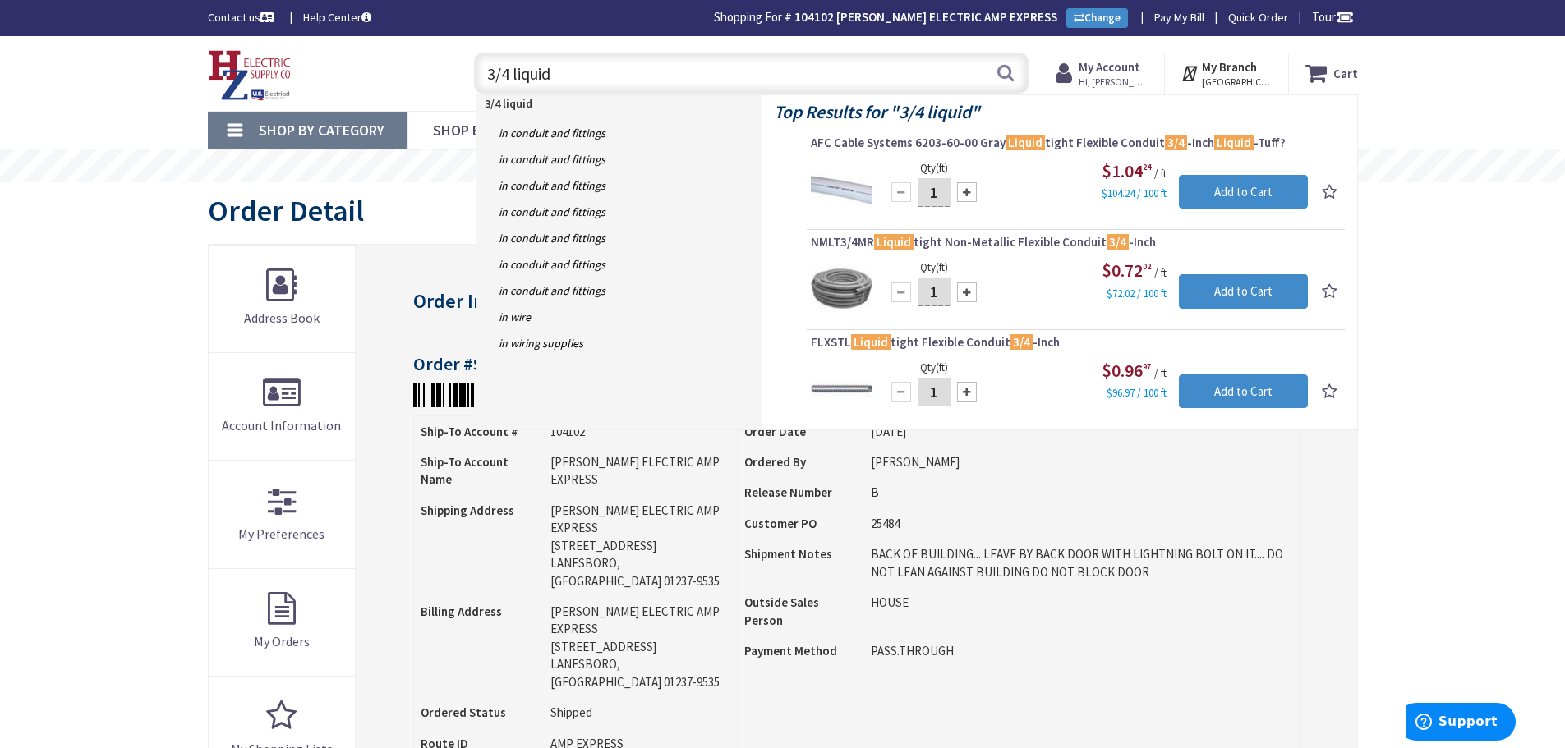
drag, startPoint x: 573, startPoint y: 72, endPoint x: 231, endPoint y: 74, distance: 342.6
click at [241, 72] on div "Toggle Nav 3/4 liquid 3/4 liquid Search Cart My Cart Close" at bounding box center [783, 73] width 1175 height 55
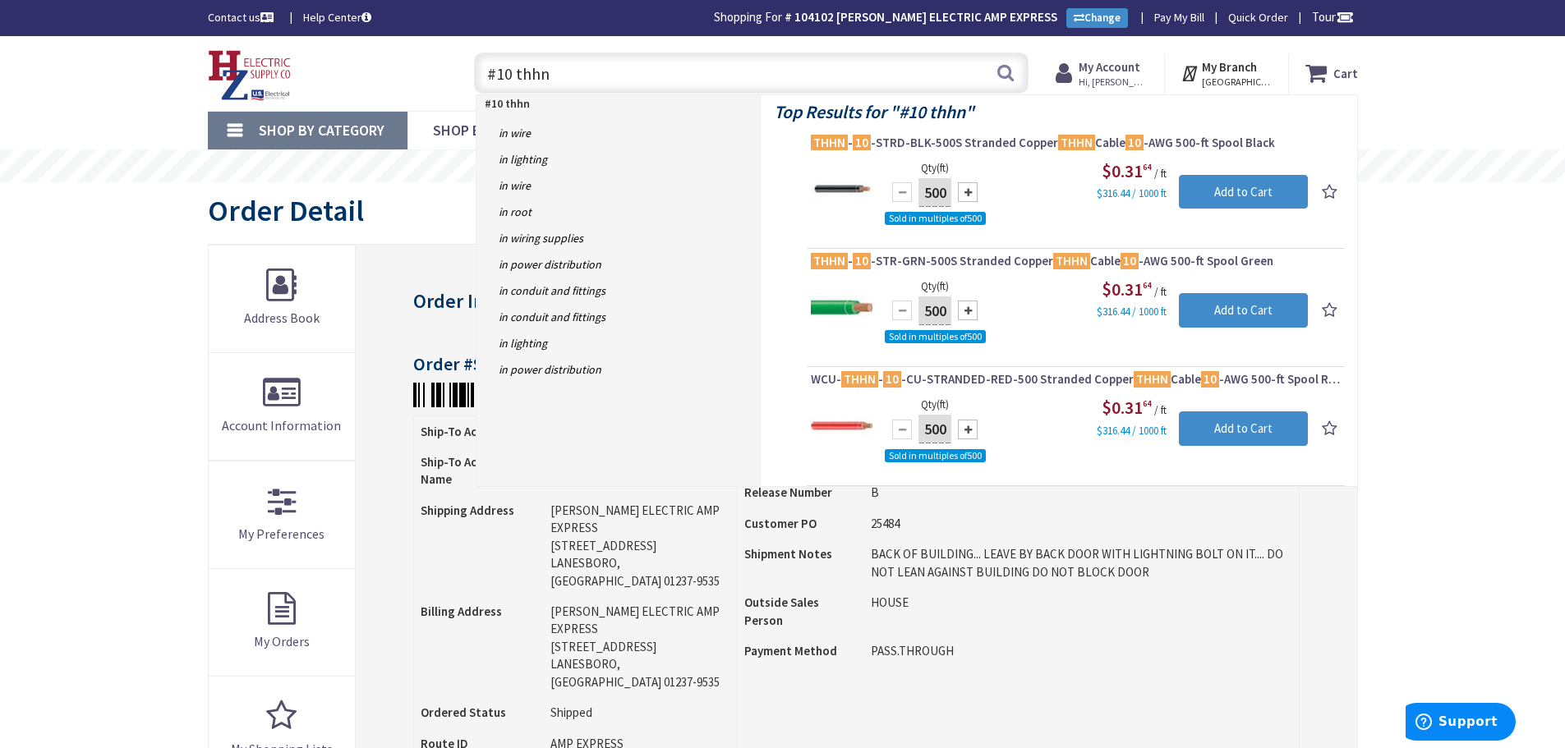
drag, startPoint x: 580, startPoint y: 79, endPoint x: 305, endPoint y: 129, distance: 279.8
click at [260, 108] on div "Skip to Content Toggle Nav #10 thhn #10 thhn Search Cart My Cart Close" at bounding box center [783, 73] width 1232 height 75
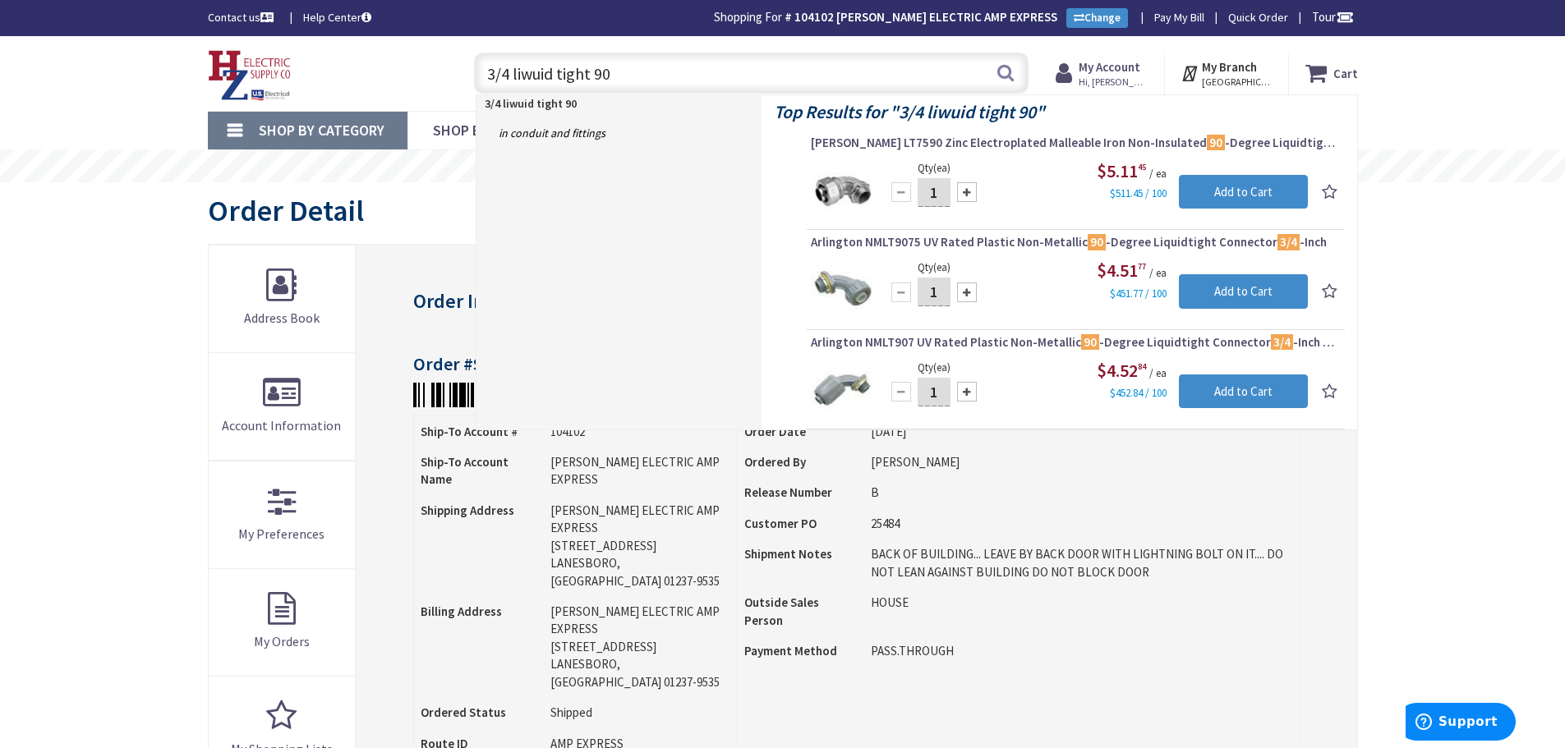
drag, startPoint x: 460, startPoint y: 69, endPoint x: 302, endPoint y: 77, distance: 158.0
click at [284, 75] on div "Toggle Nav 3/4 liwuid tight 90 3/4 liwuid tight 90 Search Cart My Cart Close" at bounding box center [783, 73] width 1175 height 55
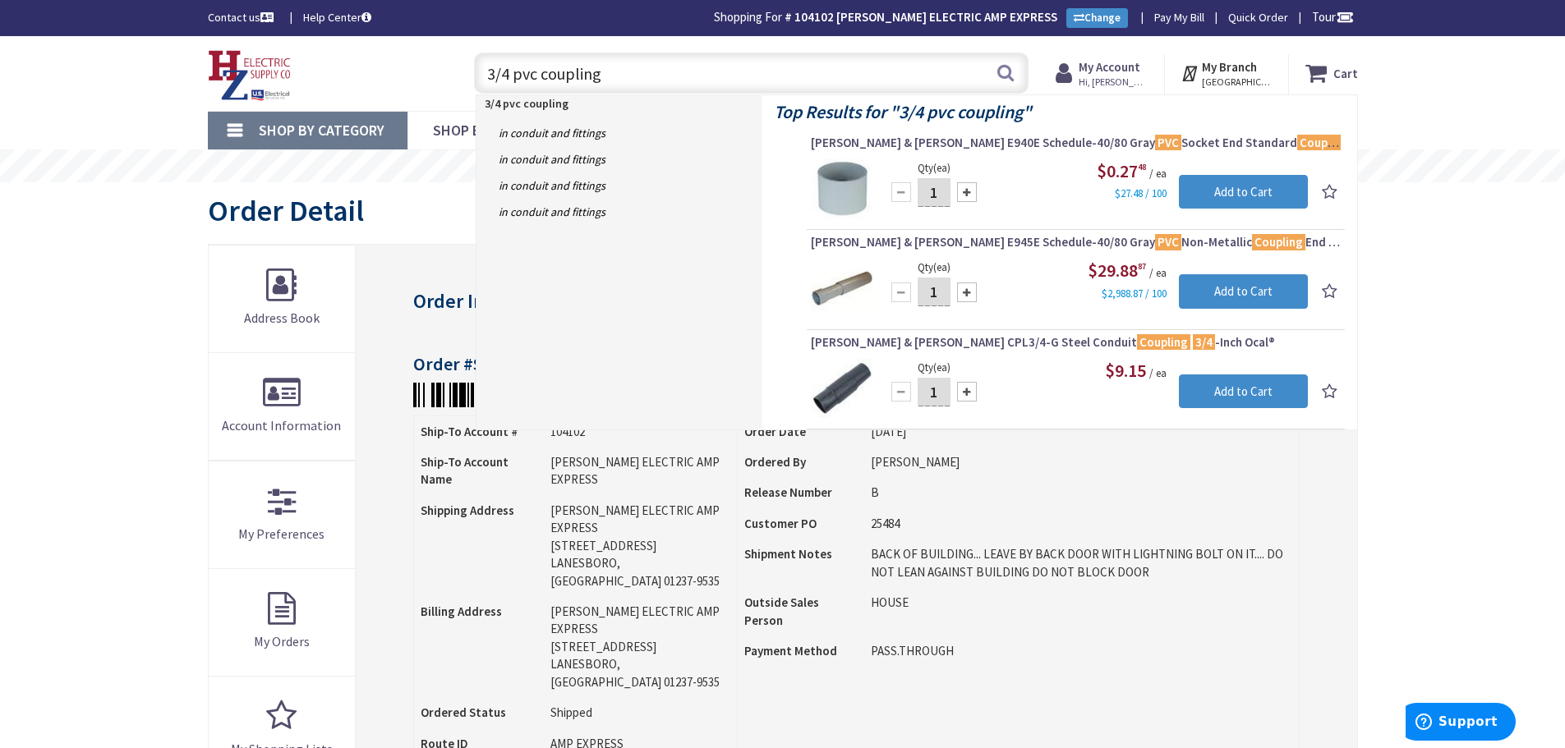
drag, startPoint x: 616, startPoint y: 72, endPoint x: 186, endPoint y: 45, distance: 431.4
click at [186, 45] on div "Skip to Content Toggle Nav 3/4 pvc coupling 3/4 pvc coupling Search Cart My Car…" at bounding box center [783, 73] width 1232 height 75
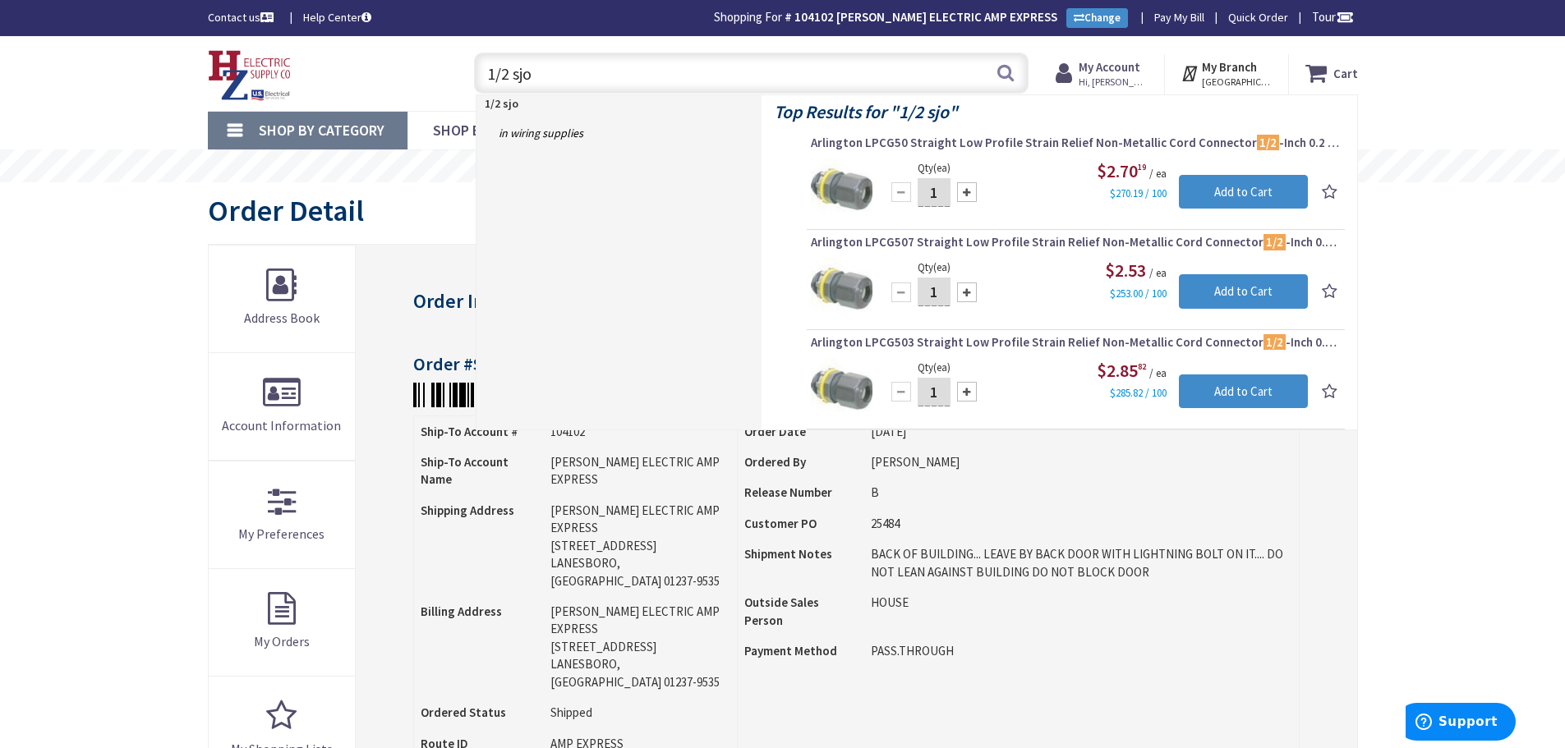
type input "1/2 sjo"
